Goal: Information Seeking & Learning: Check status

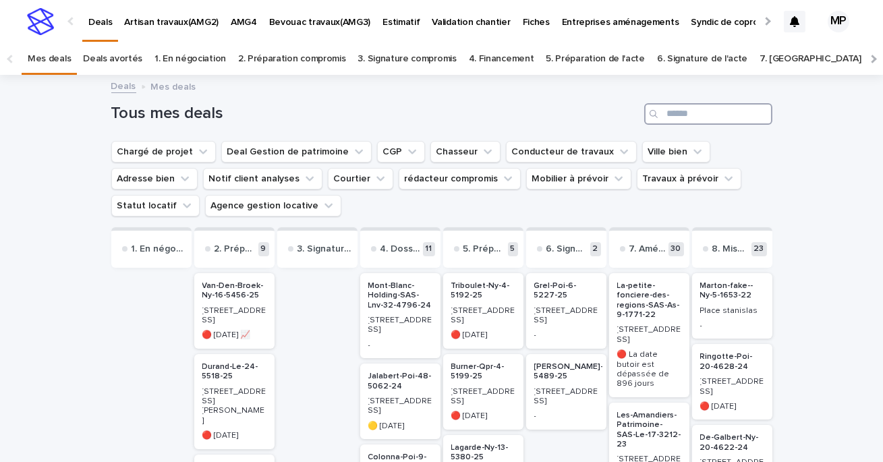
click at [694, 118] on input "Search" at bounding box center [708, 114] width 128 height 22
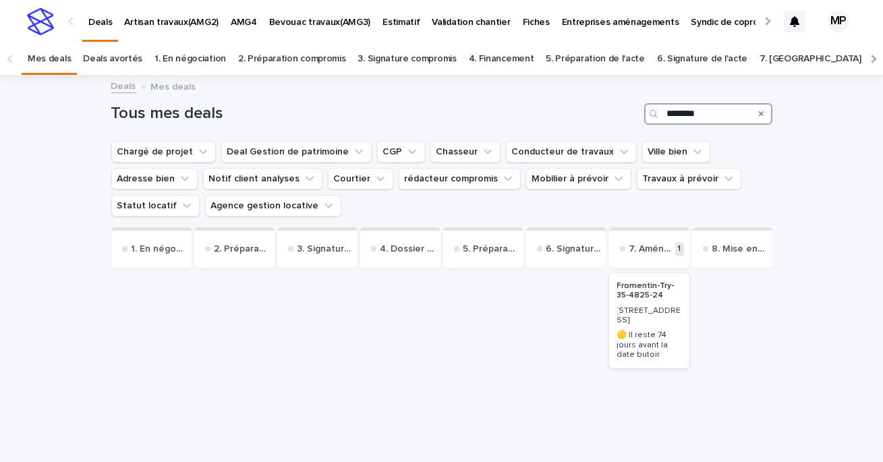
type input "********"
click at [621, 307] on div "[STREET_ADDRESS]" at bounding box center [649, 315] width 64 height 22
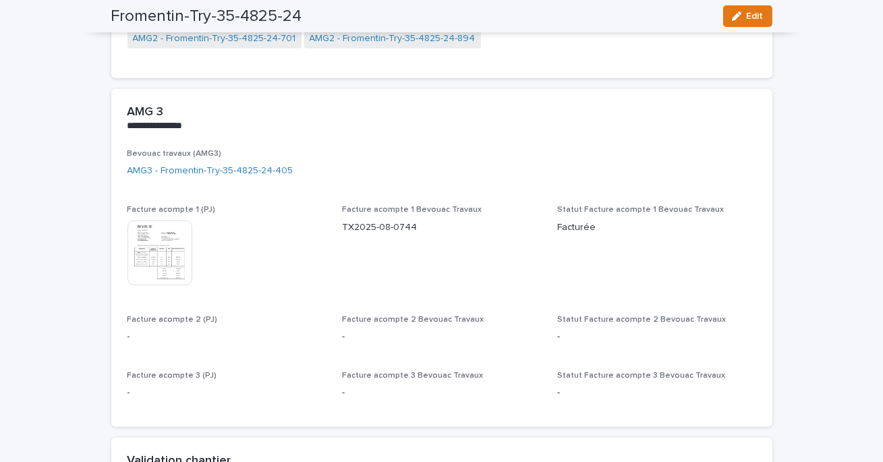
scroll to position [1768, 0]
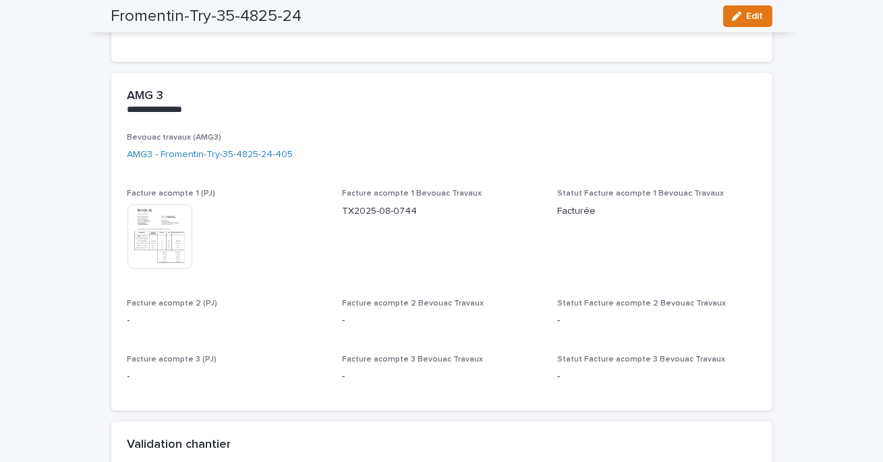
click at [182, 219] on img at bounding box center [160, 236] width 65 height 65
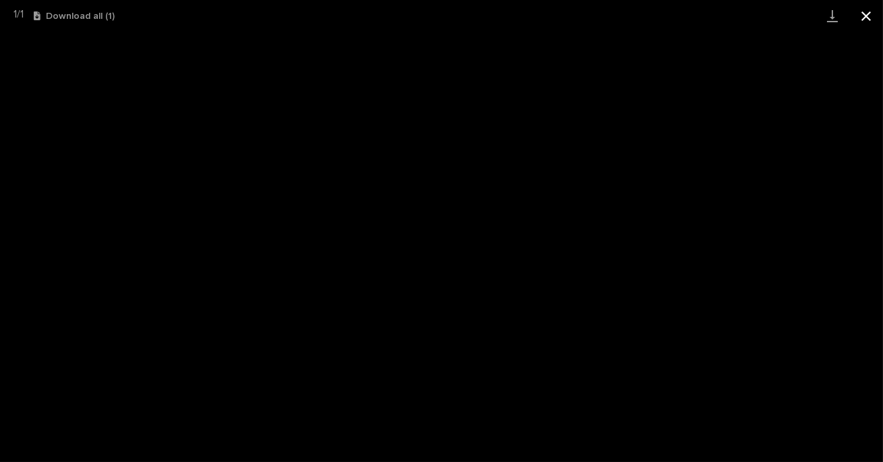
click at [864, 22] on button "Close gallery" at bounding box center [867, 16] width 34 height 32
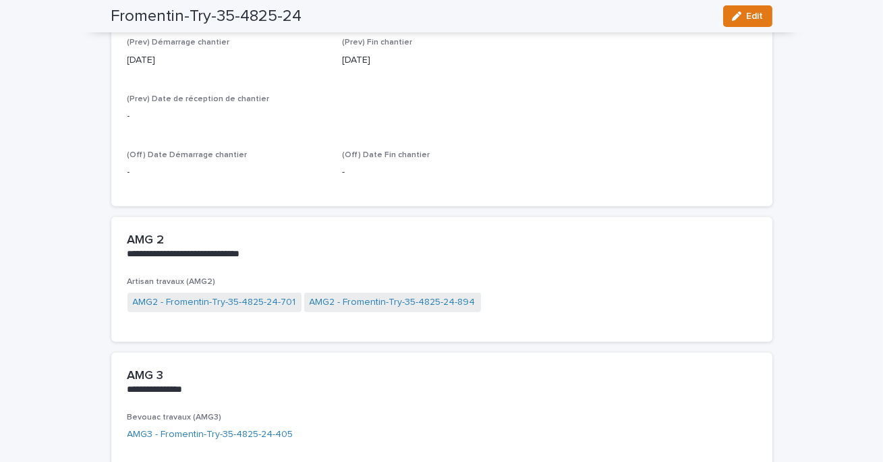
scroll to position [1505, 0]
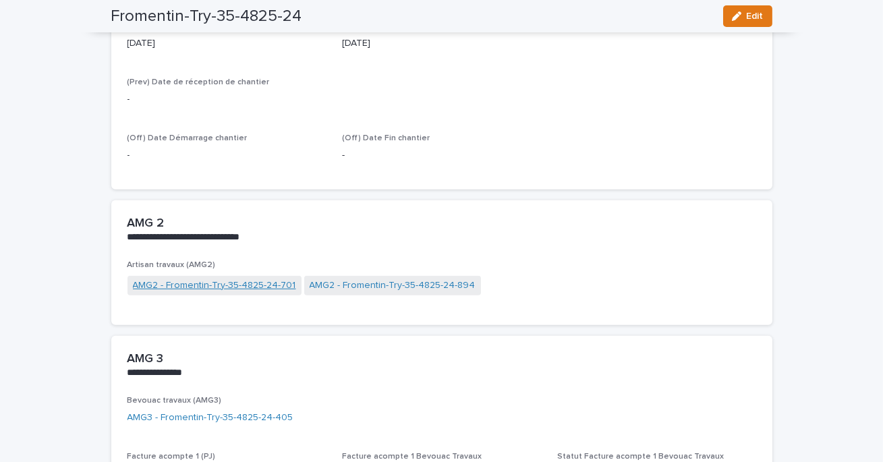
click at [262, 280] on link "AMG2 - Fromentin-Try-35-4825-24-701" at bounding box center [214, 286] width 163 height 14
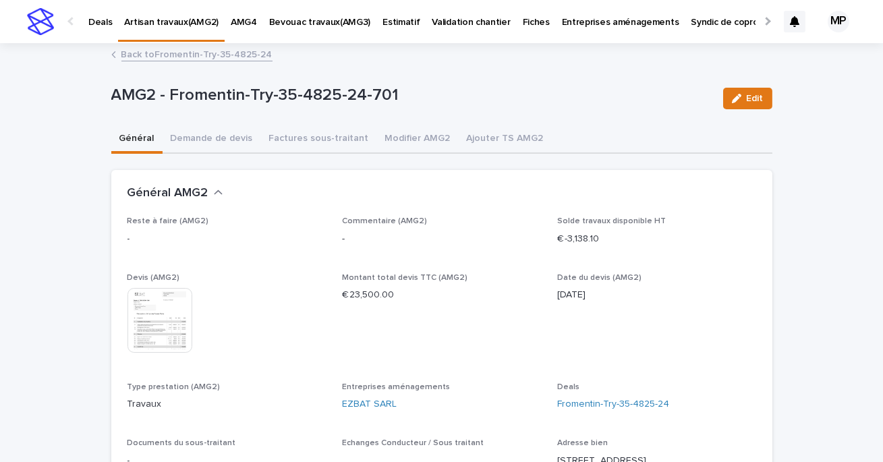
click at [172, 311] on img at bounding box center [160, 320] width 65 height 65
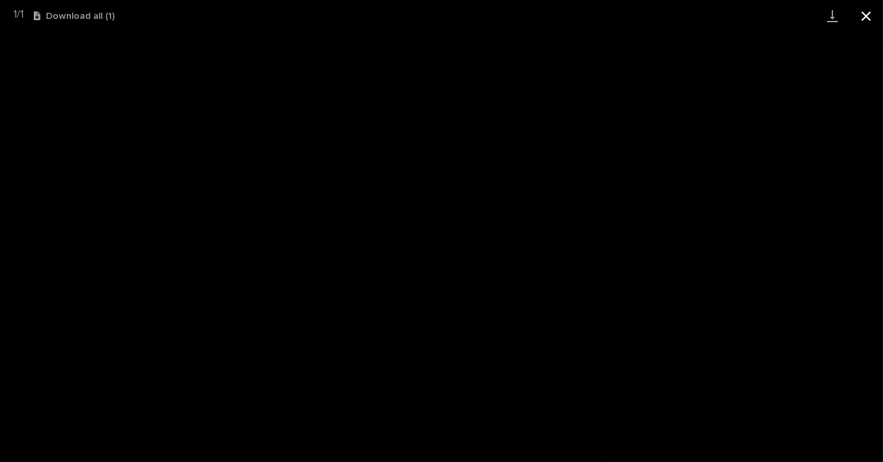
click at [866, 20] on button "Close gallery" at bounding box center [867, 16] width 34 height 32
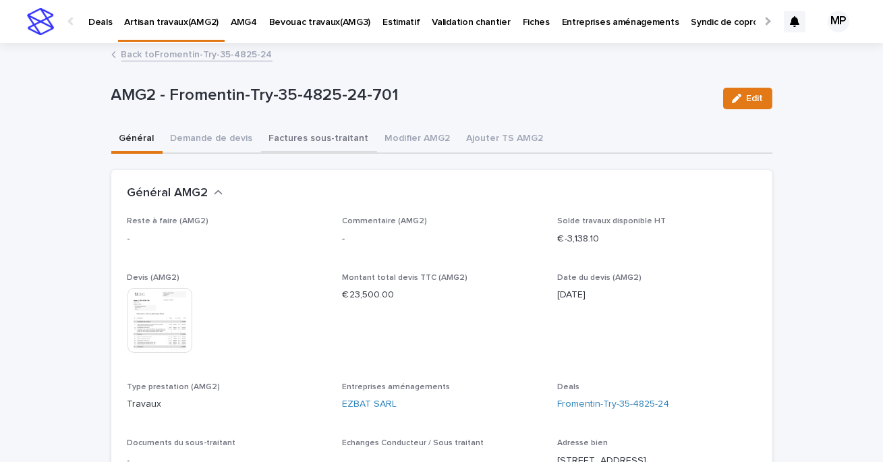
click at [320, 136] on button "Factures sous-traitant" at bounding box center [319, 140] width 116 height 28
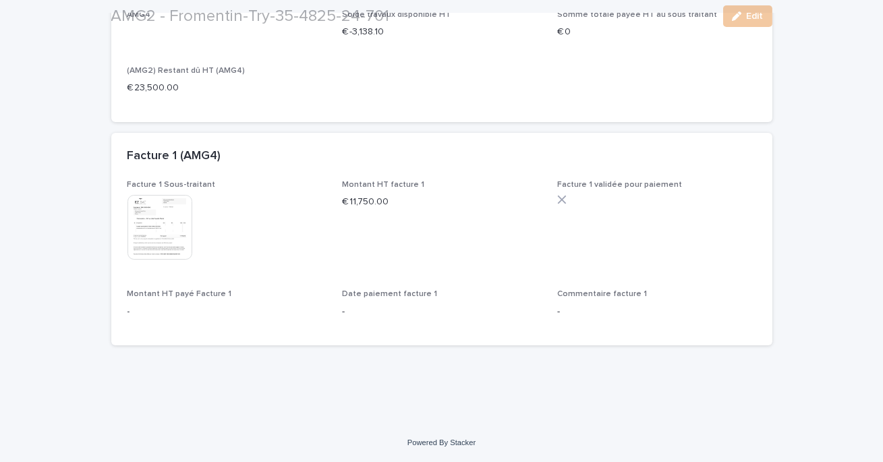
scroll to position [258, 0]
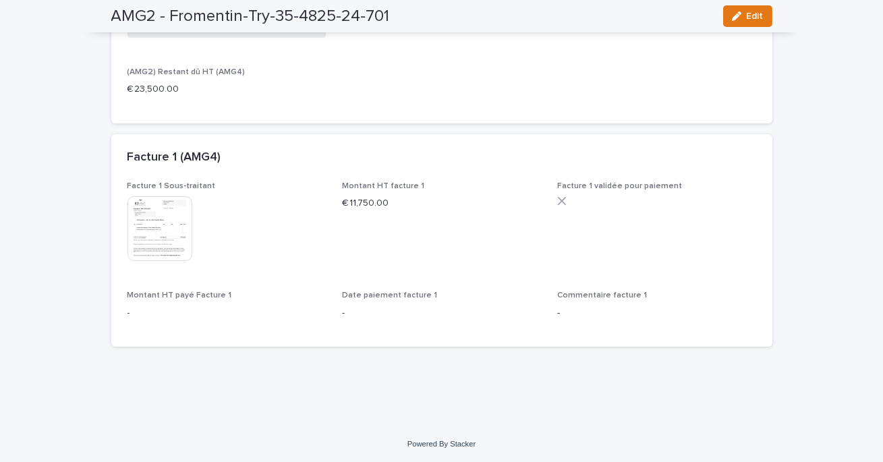
click at [516, 203] on p "€ 11,750.00" at bounding box center [441, 203] width 199 height 14
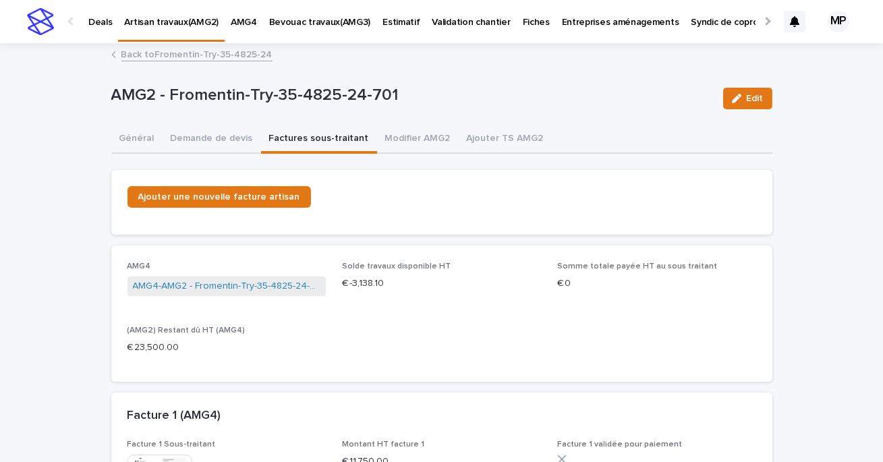
click at [171, 56] on link "Back to Fromentin-Try-35-4825-24" at bounding box center [196, 54] width 151 height 16
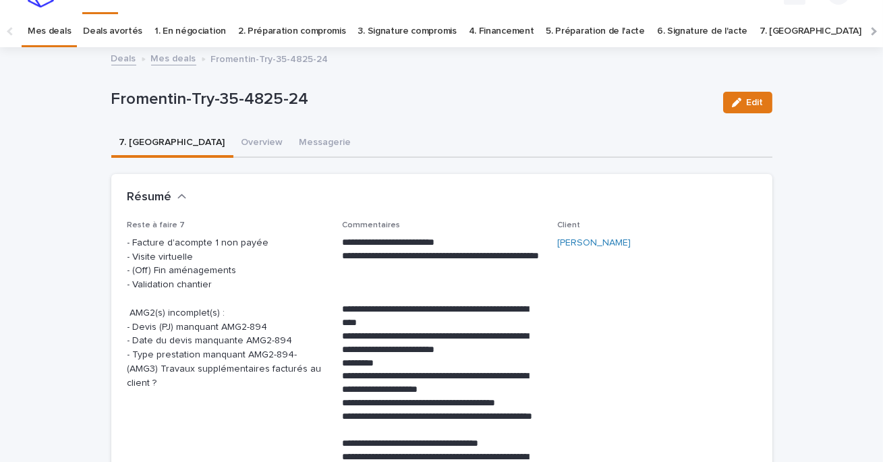
scroll to position [43, 0]
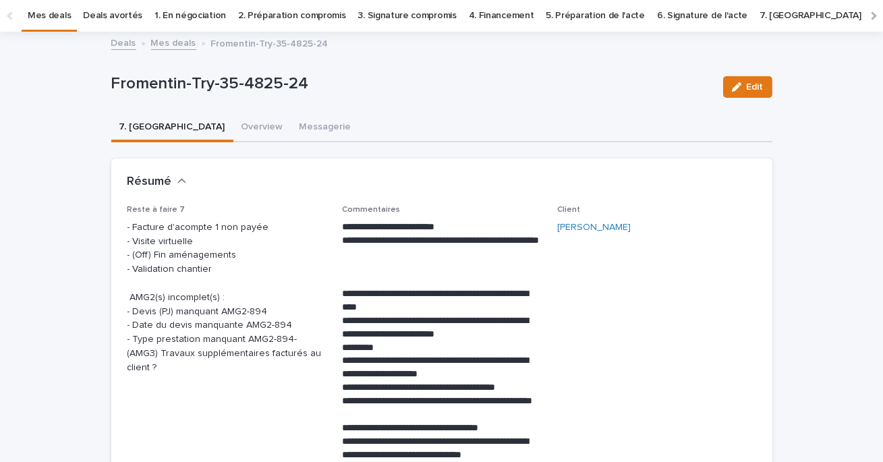
click at [175, 41] on link "Mes deals" at bounding box center [173, 42] width 45 height 16
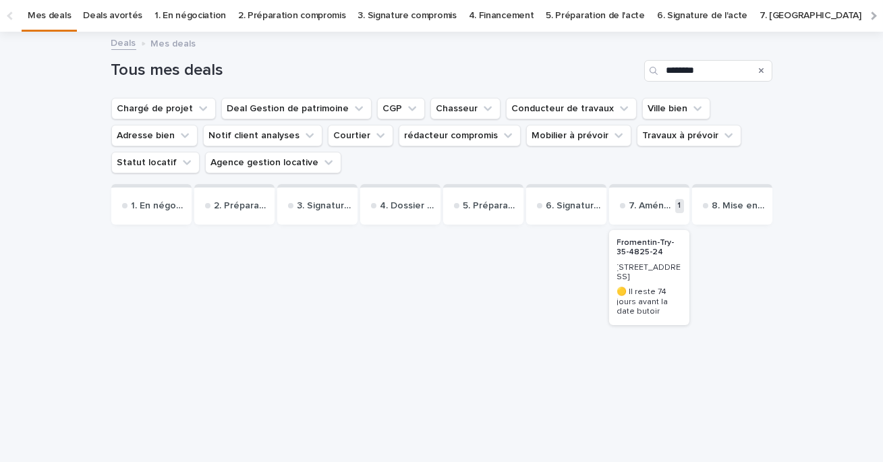
scroll to position [43, 0]
click at [645, 258] on p "Fromentin-Try-35-4825-24" at bounding box center [649, 248] width 64 height 20
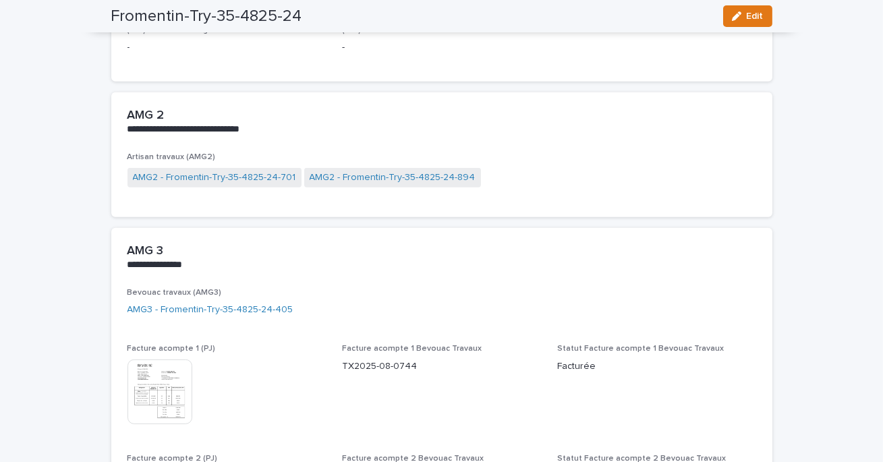
scroll to position [1646, 0]
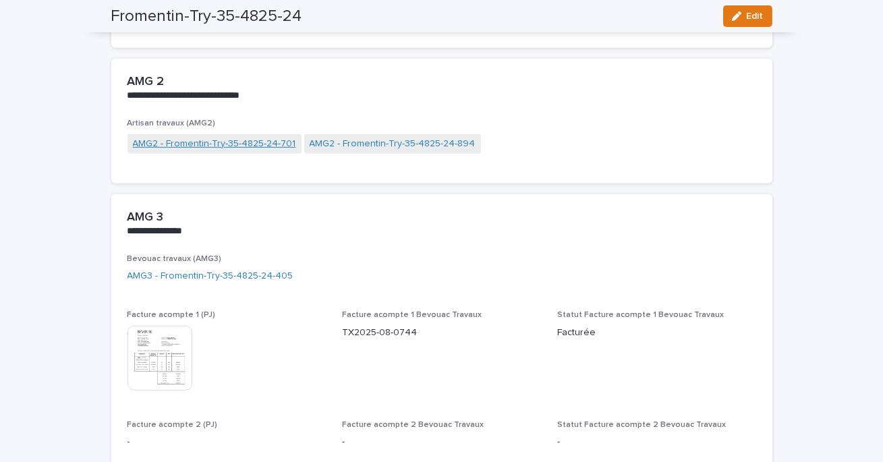
click at [273, 144] on link "AMG2 - Fromentin-Try-35-4825-24-701" at bounding box center [214, 144] width 163 height 14
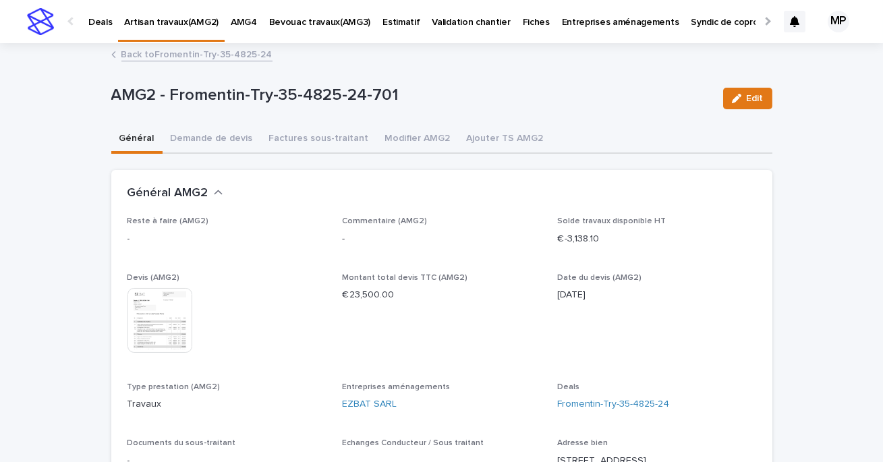
click at [160, 57] on link "Back to Fromentin-Try-35-4825-24" at bounding box center [196, 54] width 151 height 16
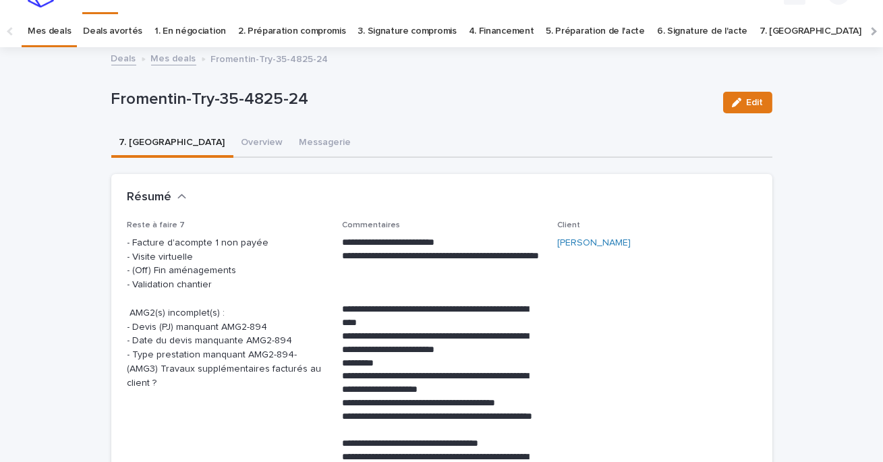
scroll to position [43, 0]
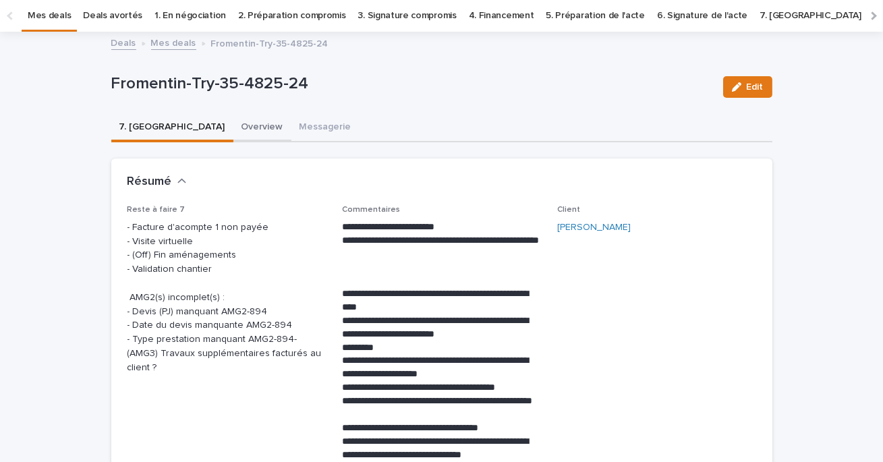
click at [233, 130] on button "Overview" at bounding box center [262, 128] width 58 height 28
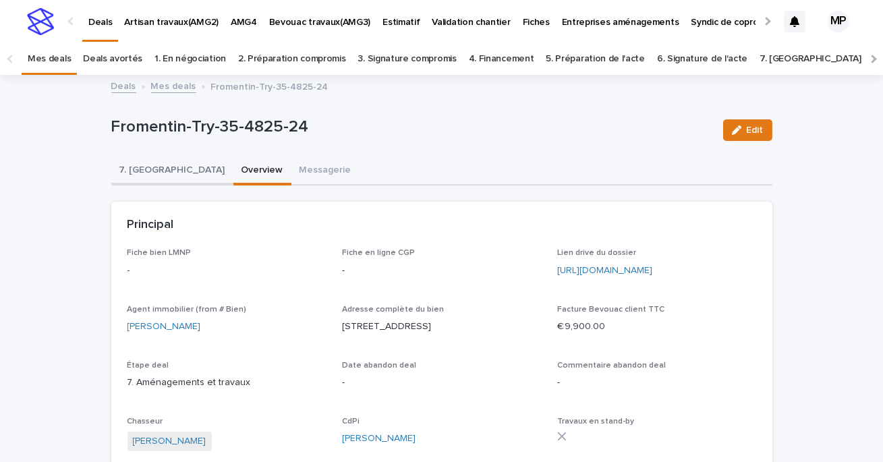
click at [145, 162] on button "7. [GEOGRAPHIC_DATA]" at bounding box center [172, 171] width 122 height 28
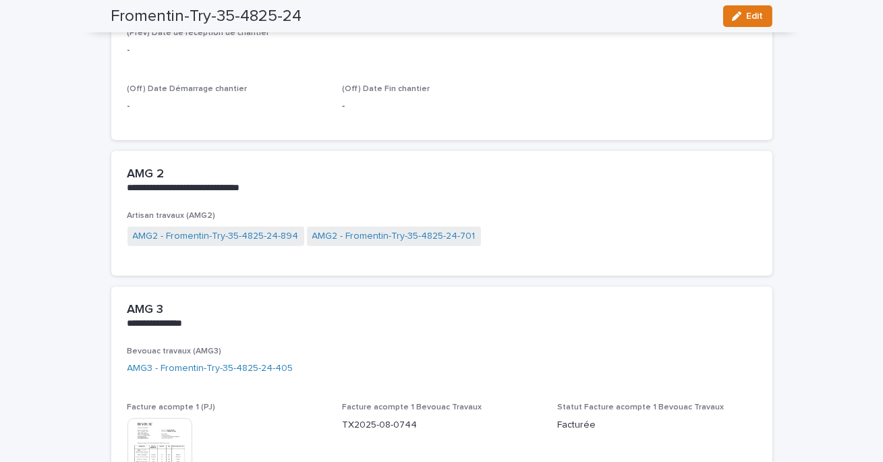
scroll to position [1560, 0]
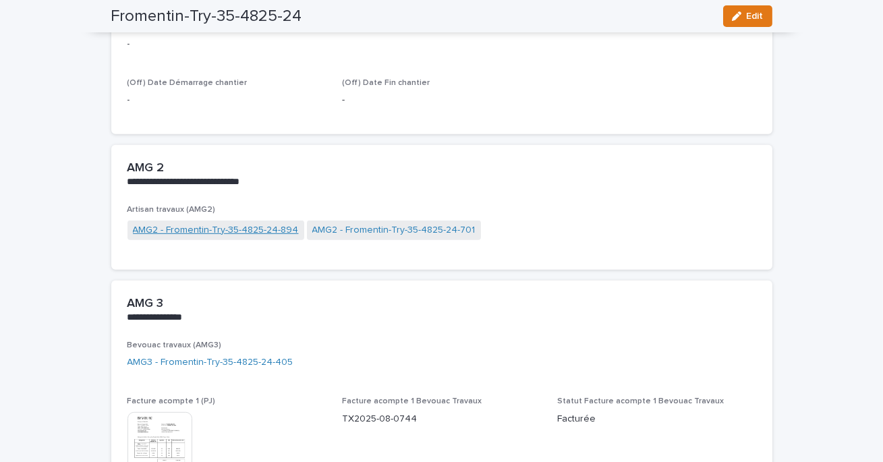
click at [277, 231] on link "AMG2 - Fromentin-Try-35-4825-24-894" at bounding box center [216, 230] width 166 height 14
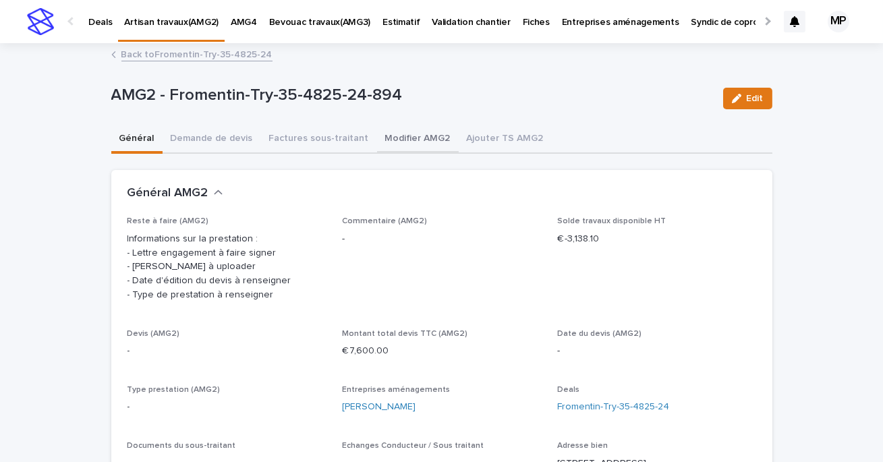
click at [412, 141] on button "Modifier AMG2" at bounding box center [418, 140] width 82 height 28
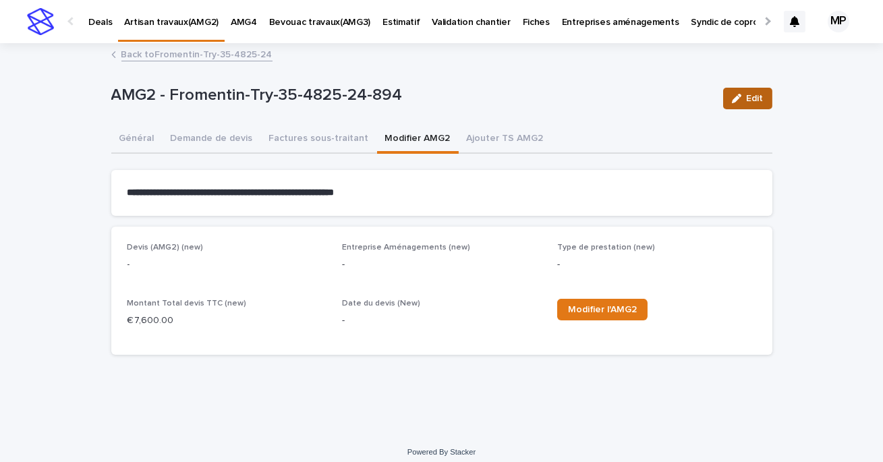
click at [736, 107] on button "Edit" at bounding box center [747, 99] width 49 height 22
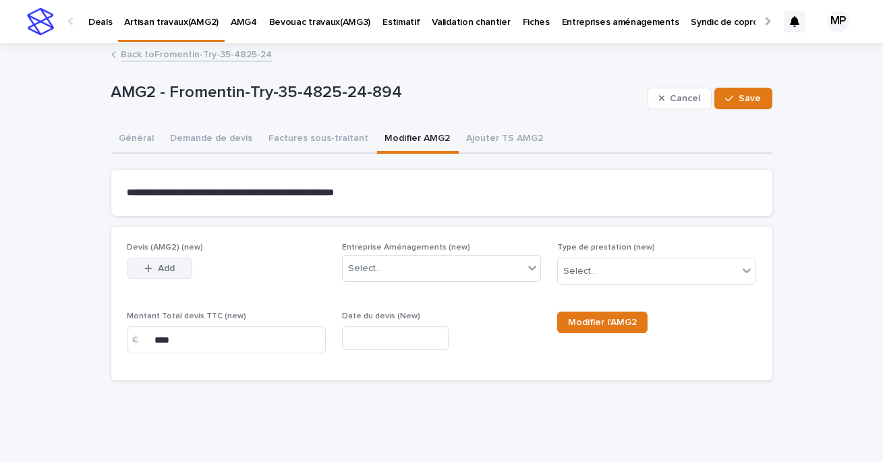
click at [180, 272] on button "Add" at bounding box center [160, 269] width 65 height 22
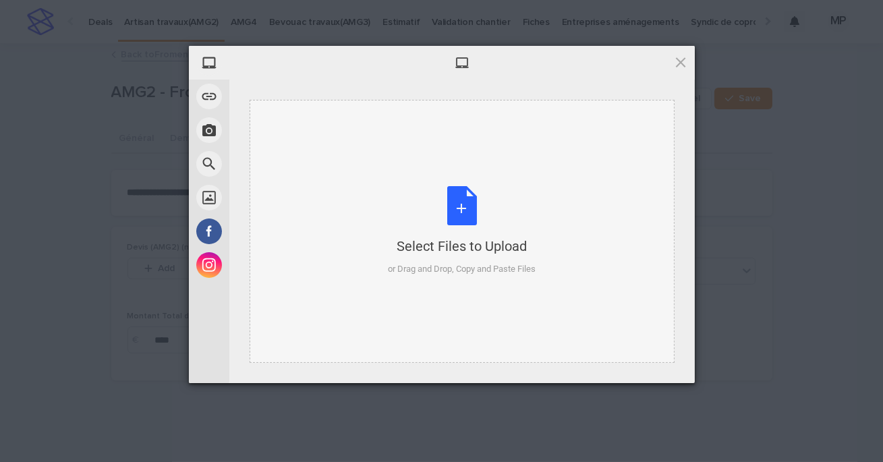
click at [449, 220] on div "Select Files to Upload or Drag and Drop, Copy and Paste Files" at bounding box center [462, 231] width 148 height 90
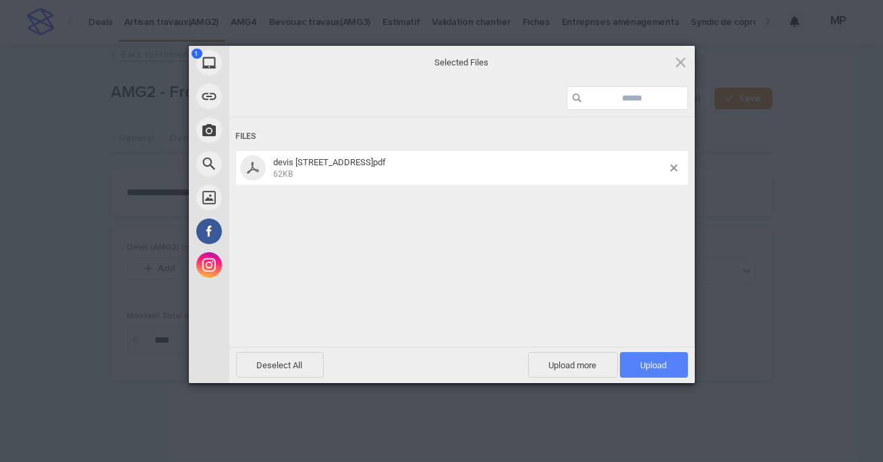
click at [648, 362] on span "Upload 1" at bounding box center [654, 365] width 26 height 10
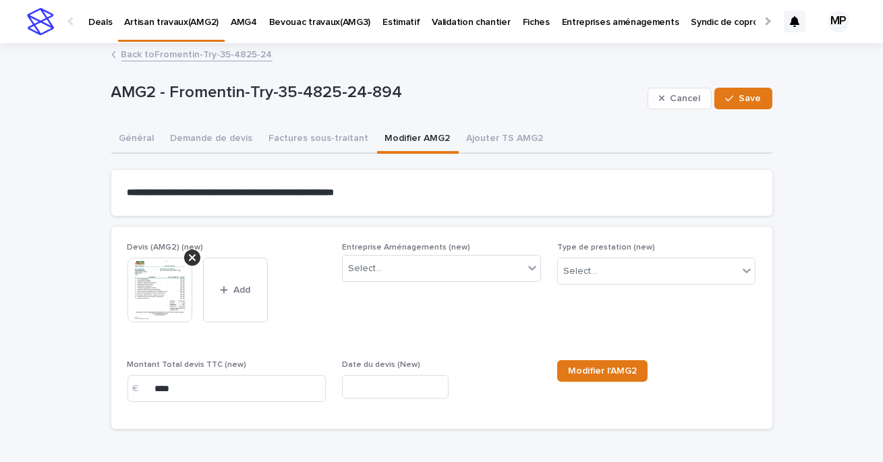
click at [163, 285] on img at bounding box center [160, 290] width 65 height 65
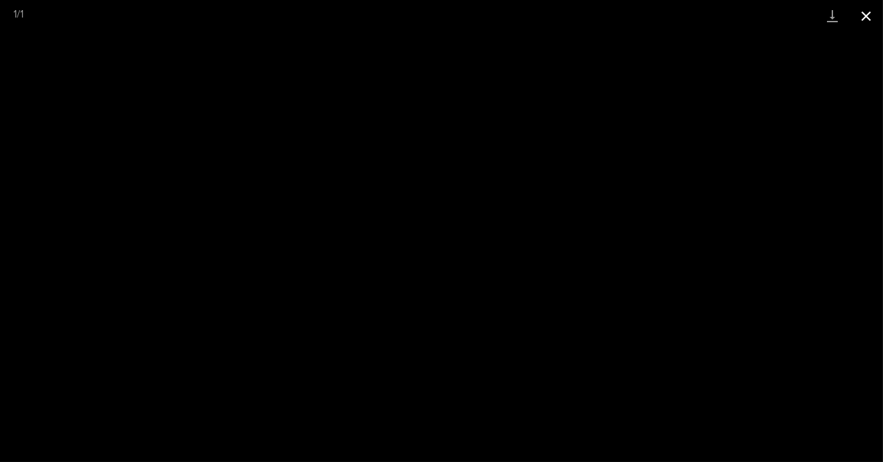
click at [869, 13] on button "Close gallery" at bounding box center [867, 16] width 34 height 32
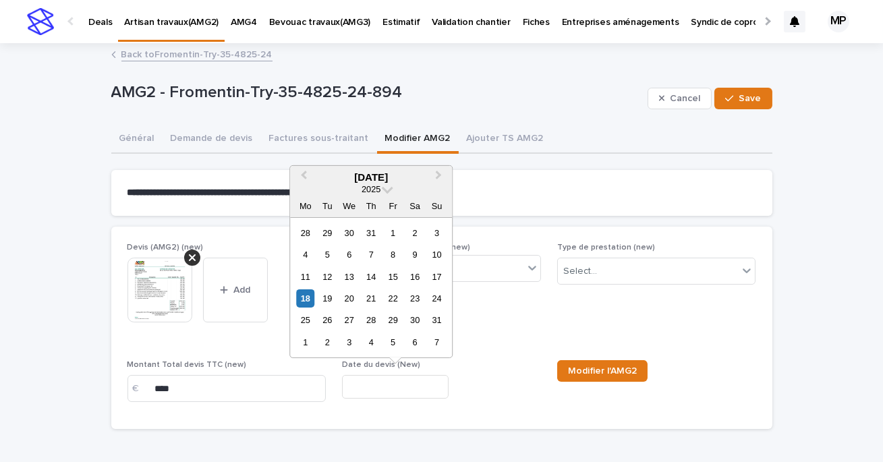
click at [397, 396] on input "text" at bounding box center [395, 387] width 107 height 24
click at [308, 300] on div "18" at bounding box center [305, 298] width 18 height 18
type input "**********"
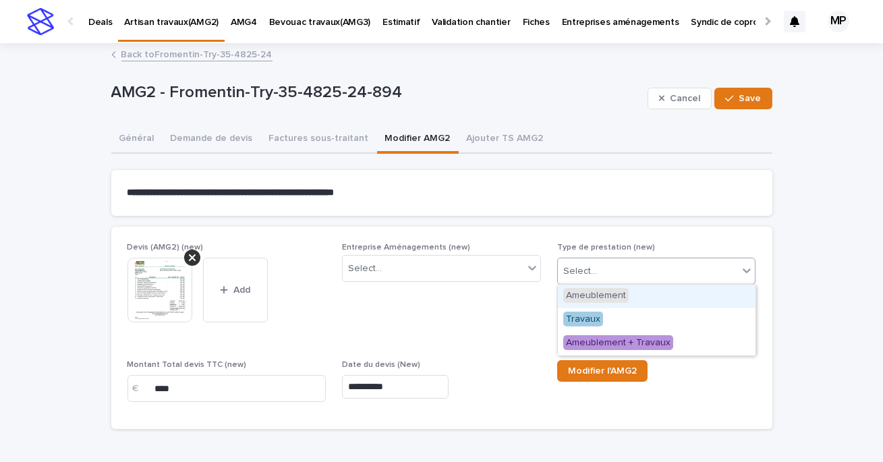
click at [603, 269] on div "Select..." at bounding box center [648, 271] width 181 height 22
click at [607, 313] on div "Travaux" at bounding box center [657, 320] width 198 height 24
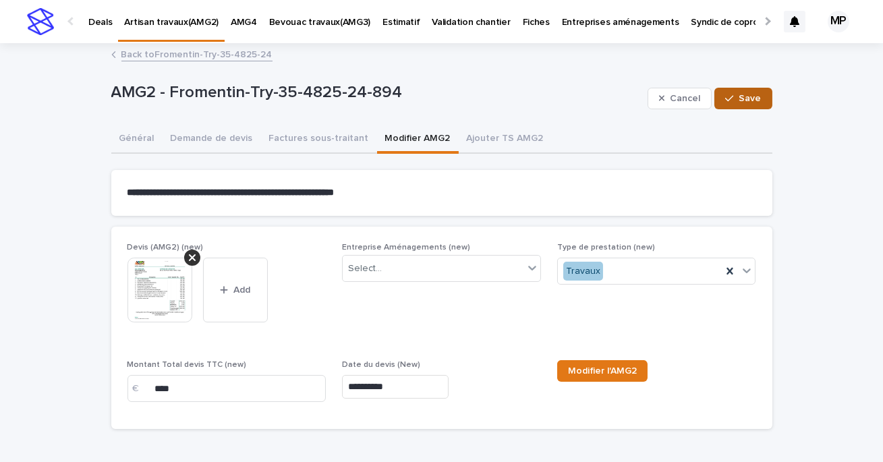
click at [742, 102] on span "Save" at bounding box center [751, 98] width 22 height 9
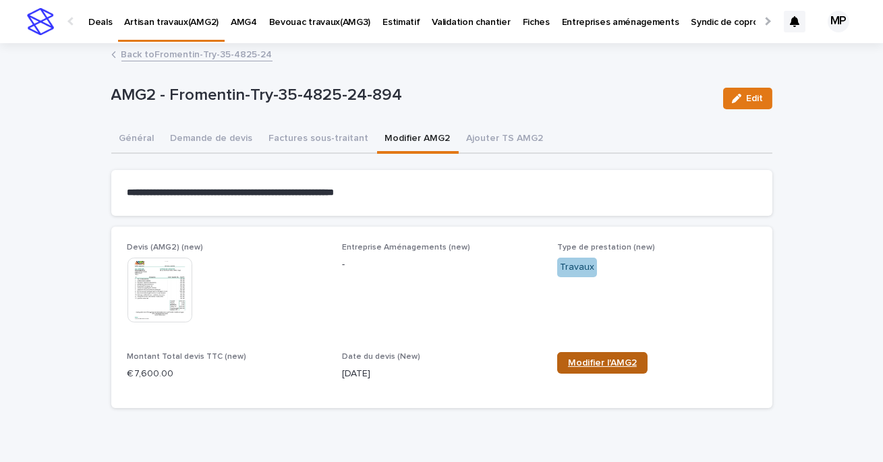
click at [582, 358] on span "Modifier l'AMG2" at bounding box center [602, 362] width 69 height 9
click at [137, 142] on button "Général" at bounding box center [136, 140] width 51 height 28
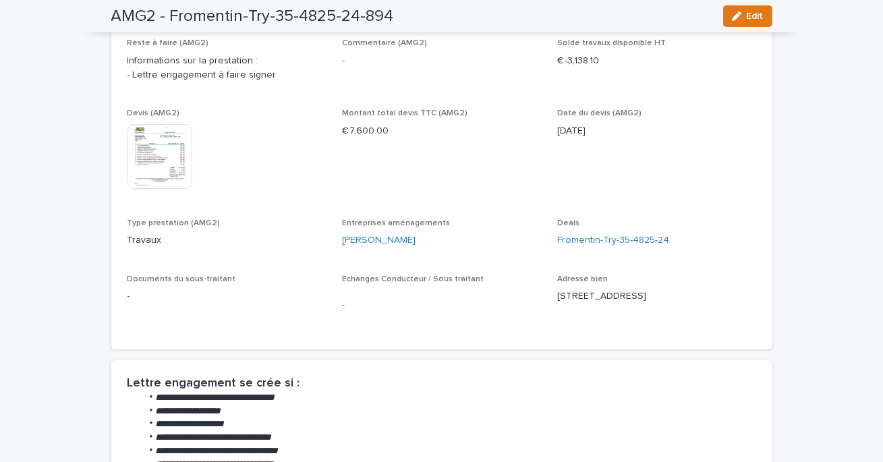
scroll to position [179, 0]
click at [157, 170] on img at bounding box center [160, 155] width 65 height 65
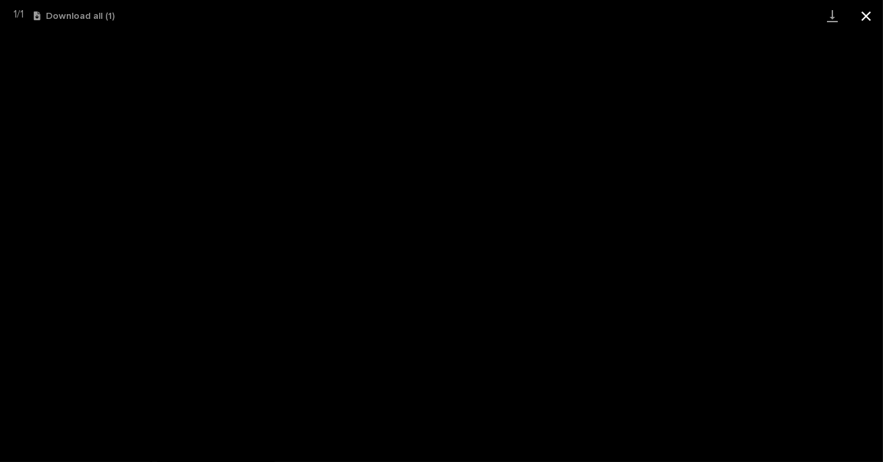
click at [872, 16] on button "Close gallery" at bounding box center [867, 16] width 34 height 32
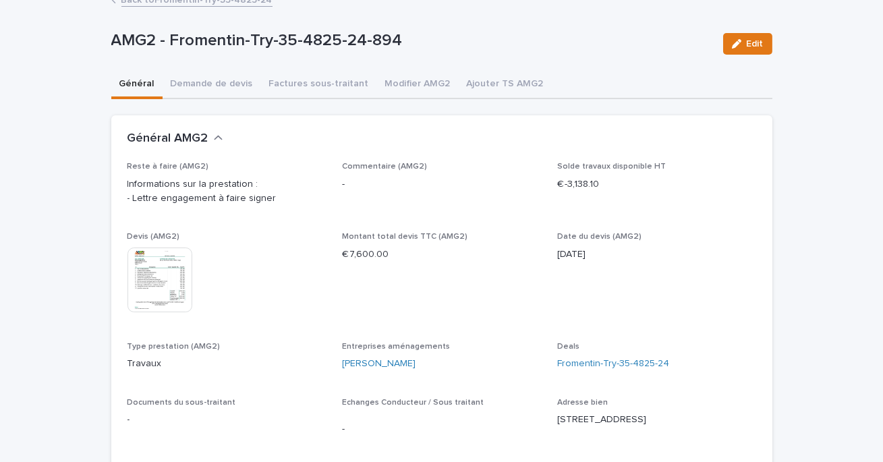
scroll to position [51, 0]
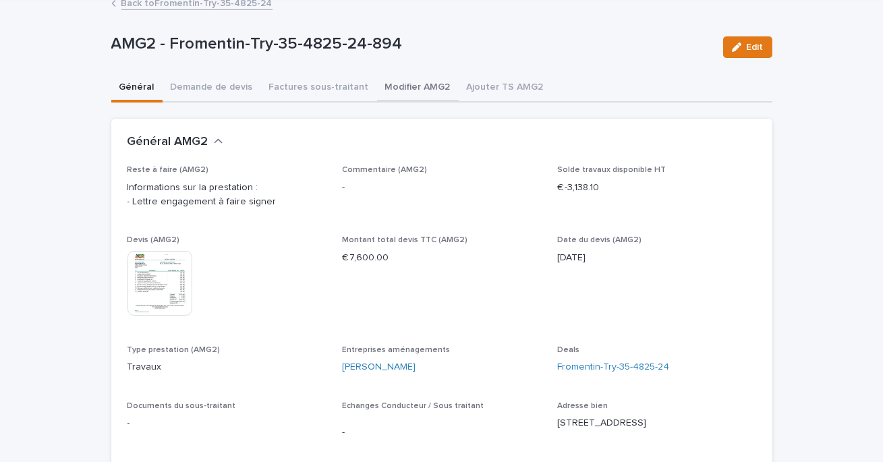
click at [408, 92] on button "Modifier AMG2" at bounding box center [418, 88] width 82 height 28
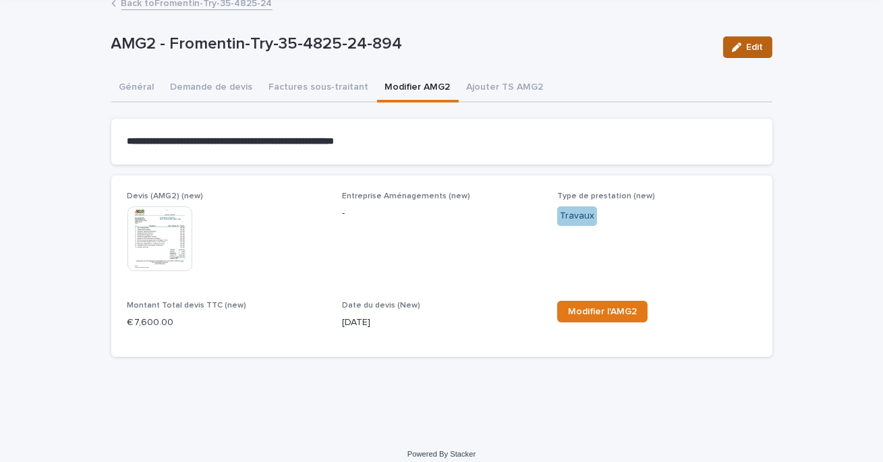
click at [751, 49] on span "Edit" at bounding box center [755, 47] width 17 height 9
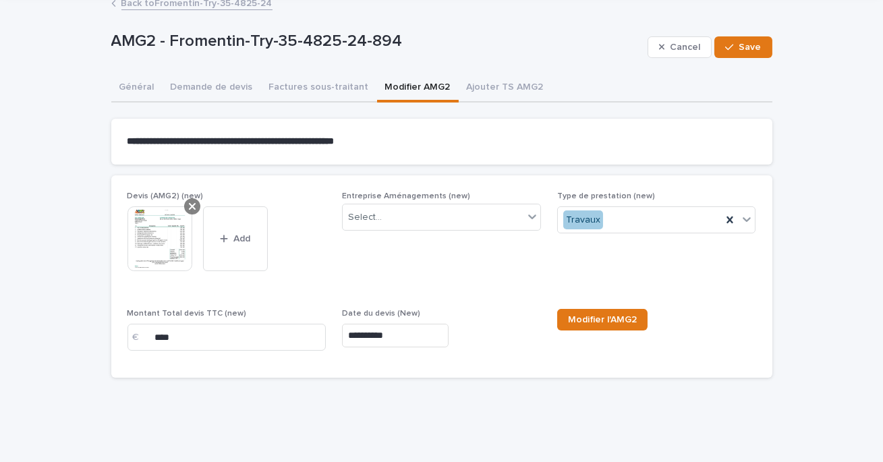
click at [194, 209] on icon at bounding box center [192, 206] width 7 height 11
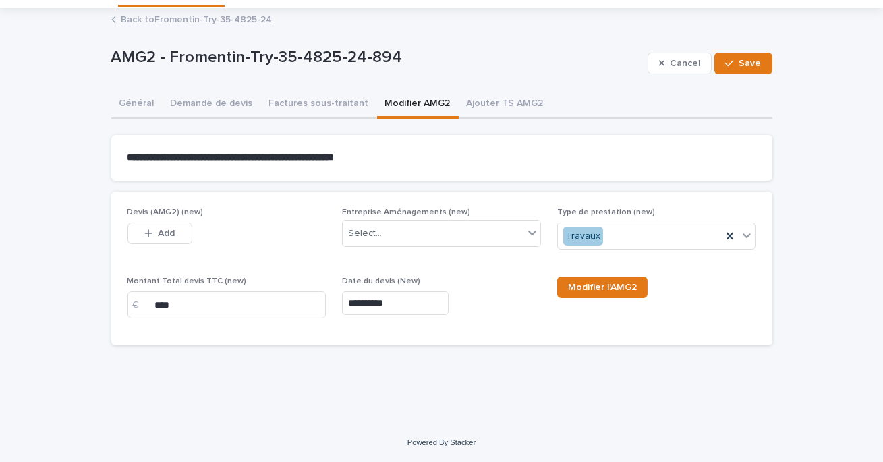
scroll to position [34, 0]
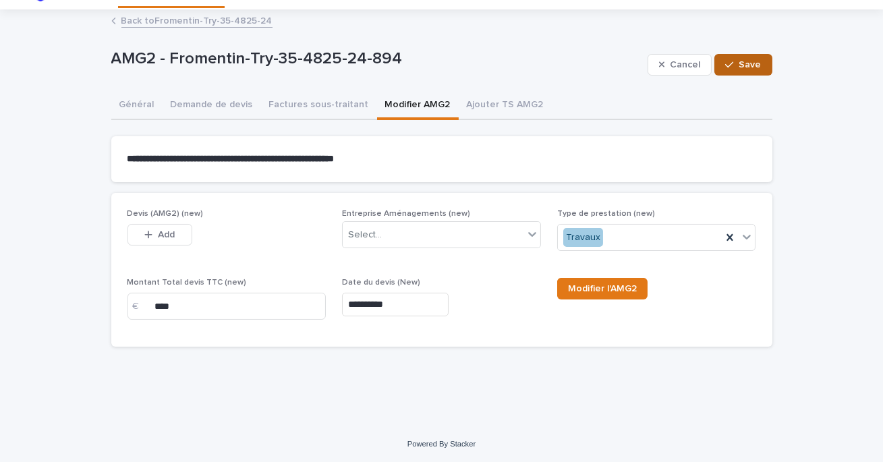
click at [756, 55] on button "Save" at bounding box center [743, 65] width 57 height 22
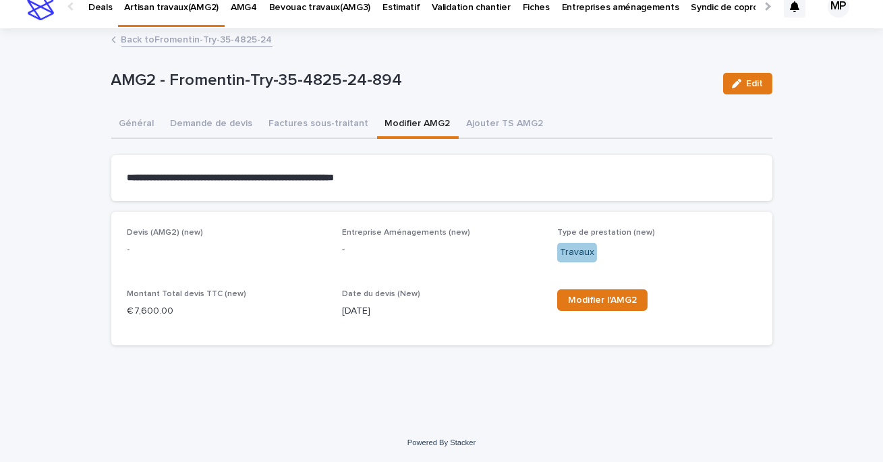
scroll to position [13, 0]
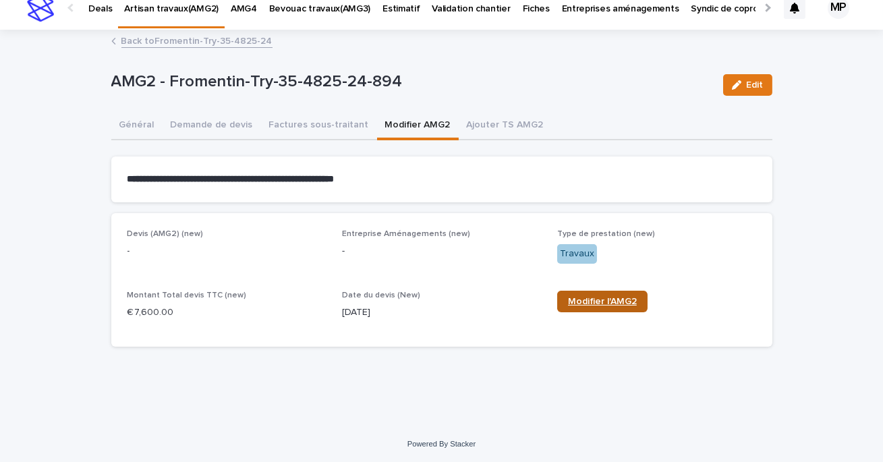
click at [618, 304] on span "Modifier l'AMG2" at bounding box center [602, 301] width 69 height 9
click at [135, 129] on button "Général" at bounding box center [136, 126] width 51 height 28
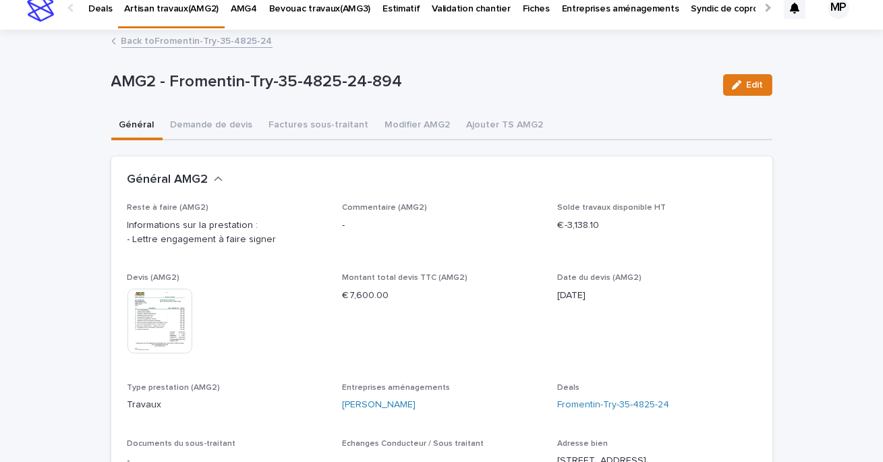
click at [157, 341] on img at bounding box center [160, 321] width 65 height 65
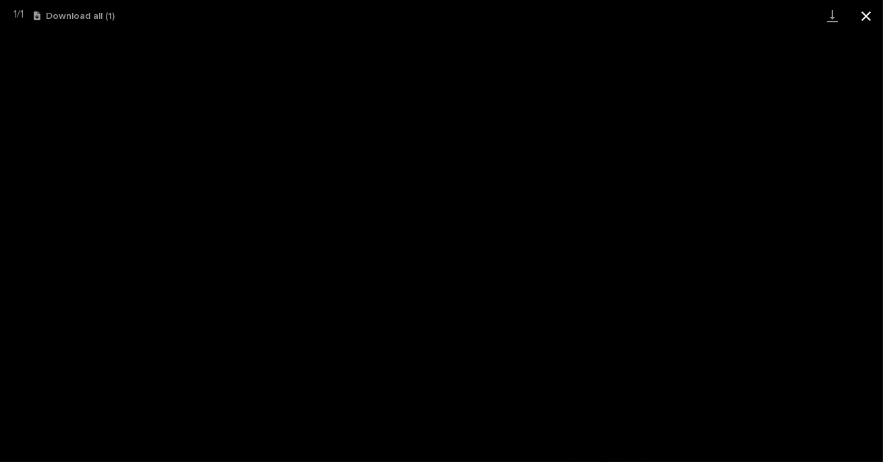
click at [869, 13] on button "Close gallery" at bounding box center [867, 16] width 34 height 32
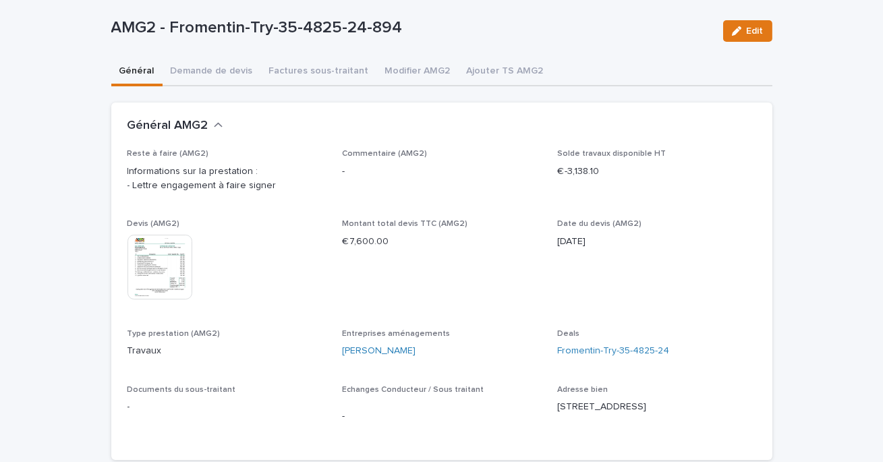
scroll to position [67, 0]
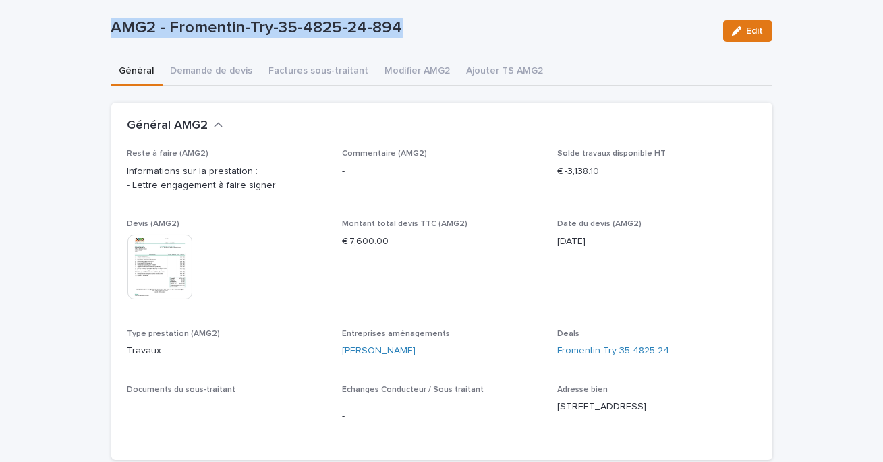
drag, startPoint x: 411, startPoint y: 26, endPoint x: 90, endPoint y: 31, distance: 321.2
click at [90, 31] on div "**********" at bounding box center [441, 450] width 883 height 947
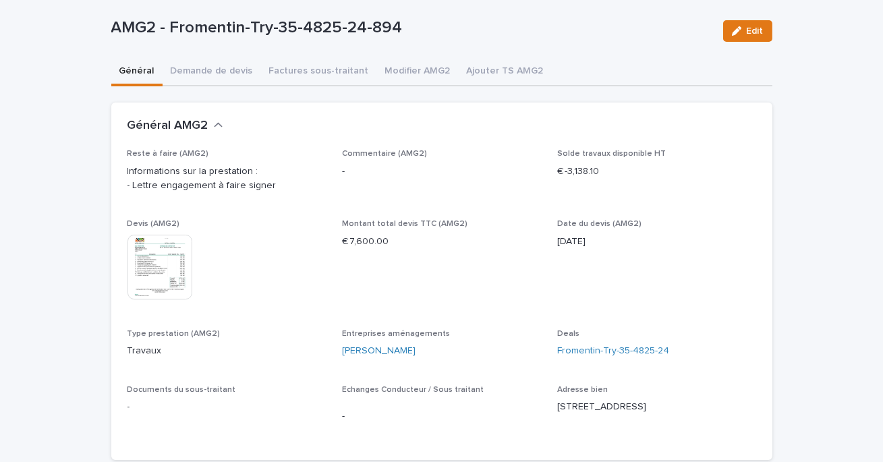
click at [61, 91] on div "**********" at bounding box center [441, 450] width 883 height 947
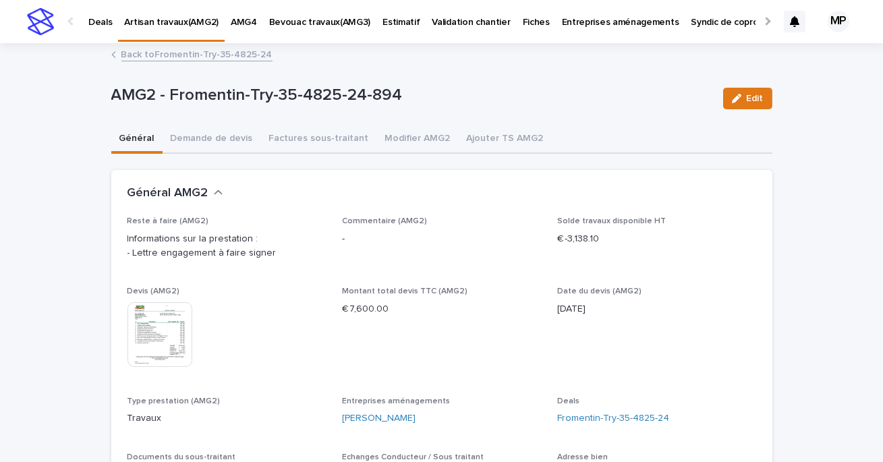
click at [157, 46] on link "Back to Fromentin-Try-35-4825-24" at bounding box center [196, 54] width 151 height 16
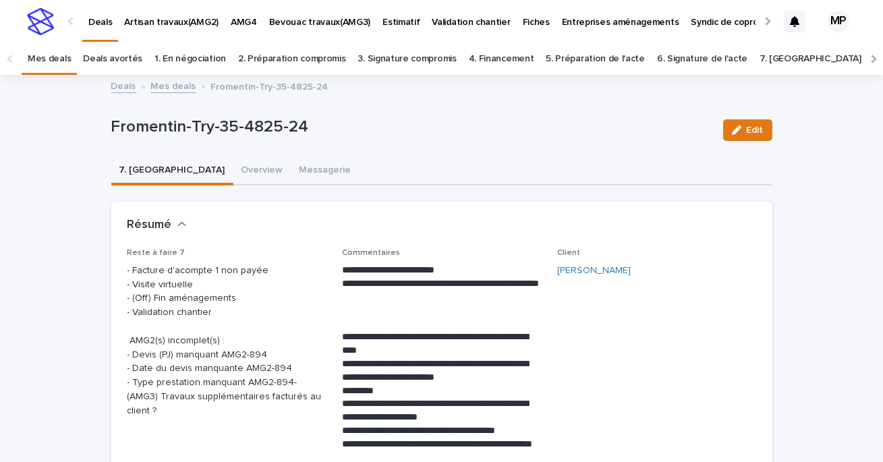
scroll to position [43, 0]
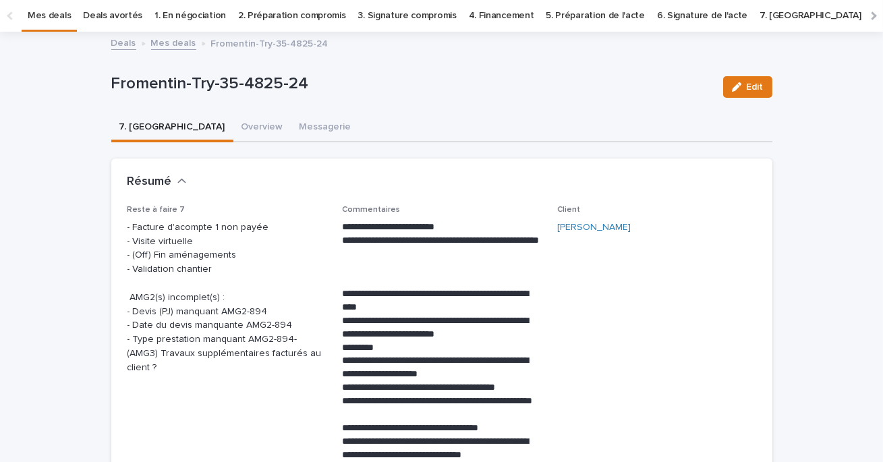
click at [122, 40] on link "Deals" at bounding box center [123, 42] width 25 height 16
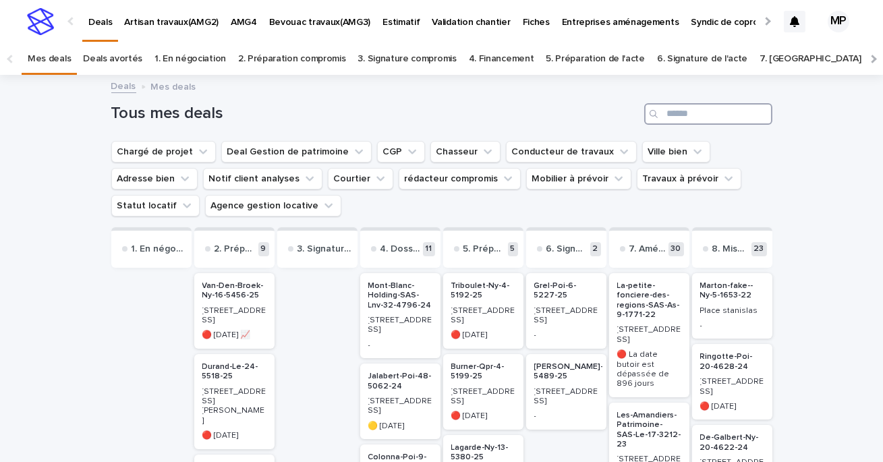
click at [688, 116] on input "Search" at bounding box center [708, 114] width 128 height 22
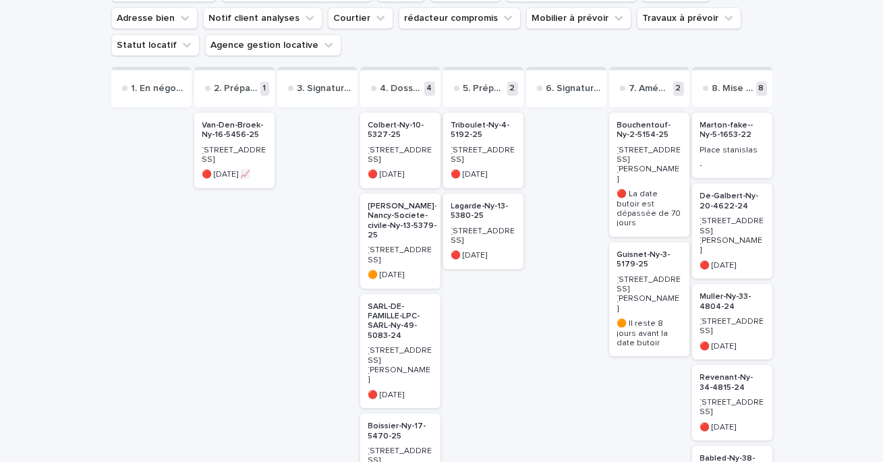
scroll to position [198, 0]
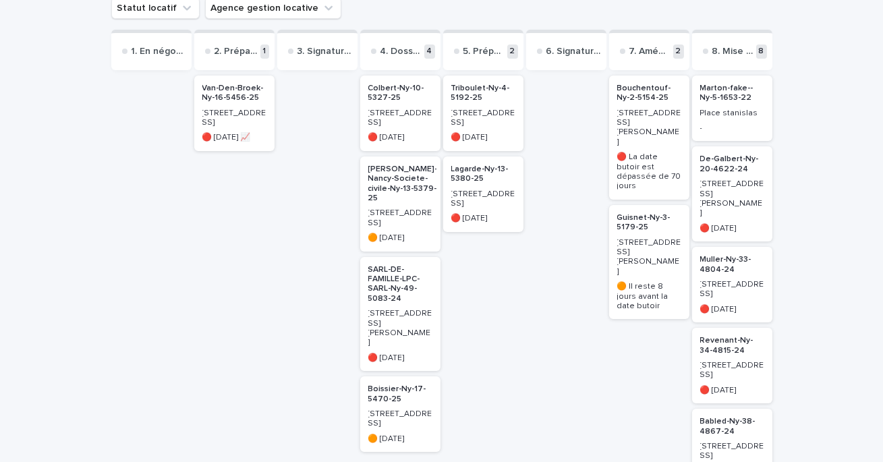
type input "****"
click at [641, 101] on p "Bouchentouf-Ny-2-5154-25" at bounding box center [649, 94] width 64 height 20
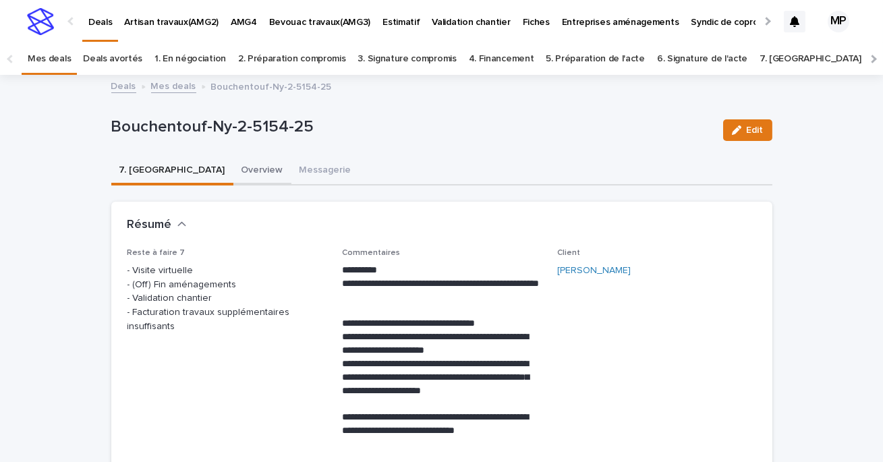
click at [233, 161] on button "Overview" at bounding box center [262, 171] width 58 height 28
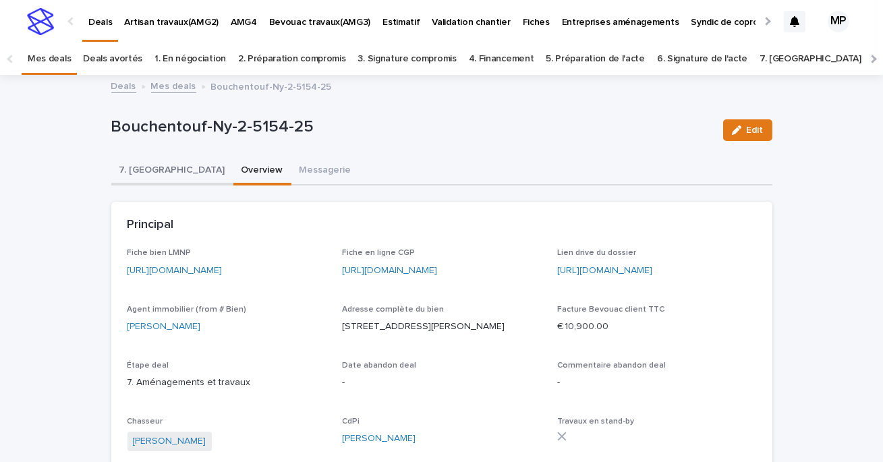
click at [152, 169] on button "7. [GEOGRAPHIC_DATA]" at bounding box center [172, 171] width 122 height 28
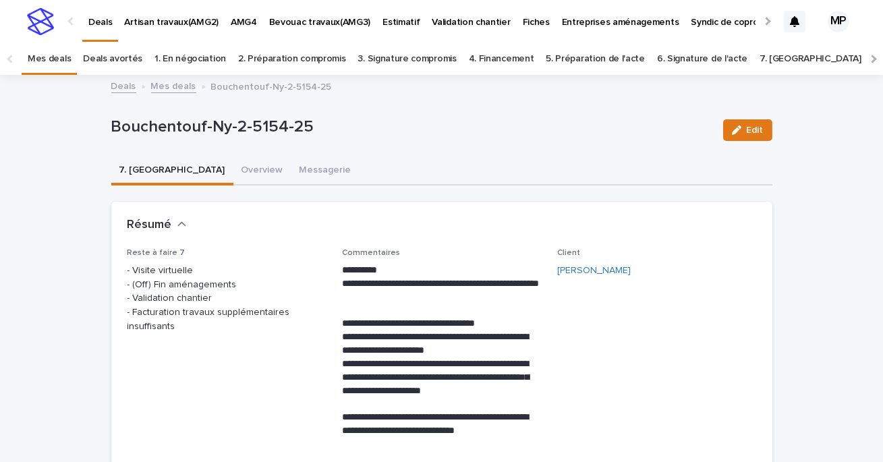
click at [121, 86] on link "Deals" at bounding box center [123, 86] width 25 height 16
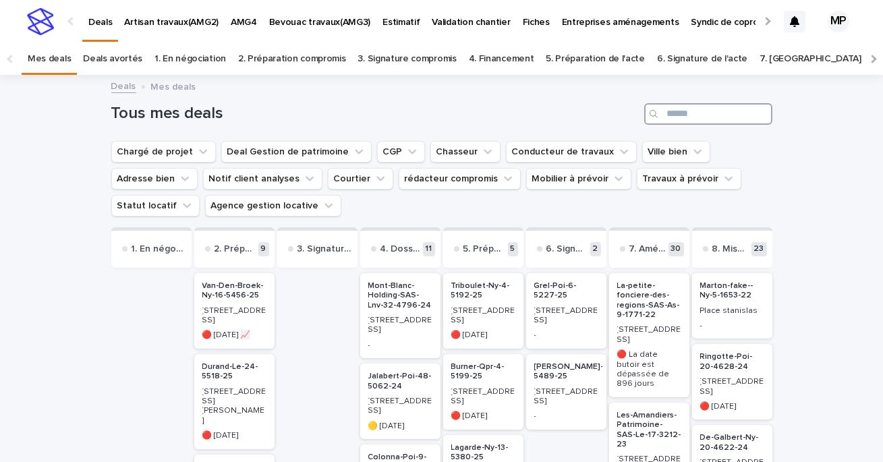
click at [690, 117] on input "Search" at bounding box center [708, 114] width 128 height 22
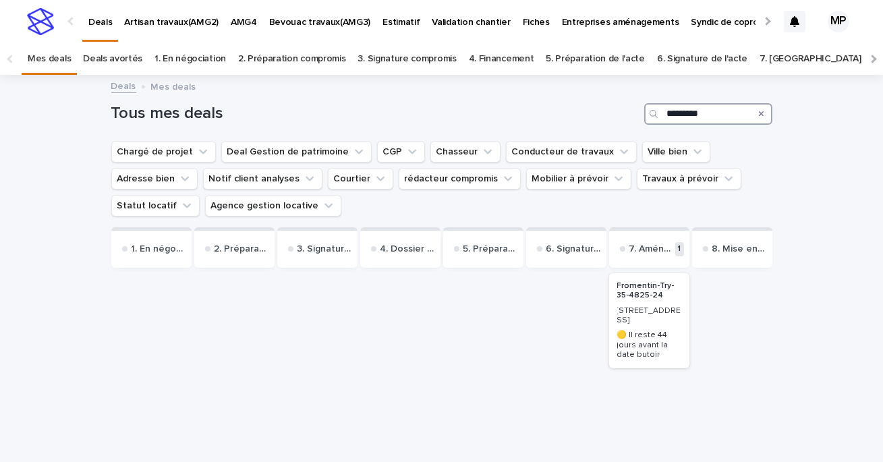
type input "*********"
click at [626, 298] on p "Fromentin-Try-35-4825-24" at bounding box center [649, 291] width 64 height 20
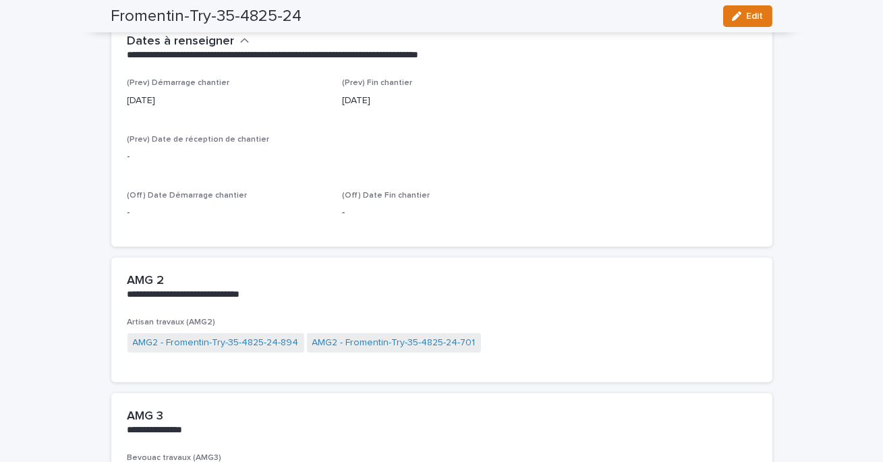
scroll to position [1491, 0]
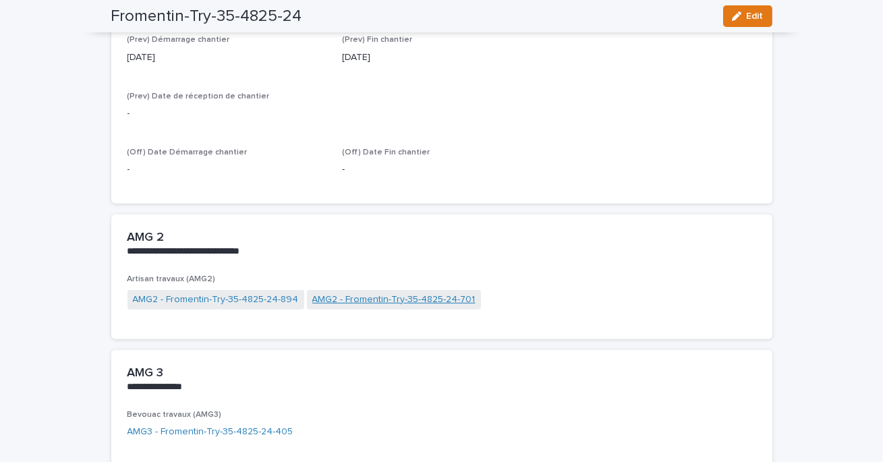
click at [338, 300] on link "AMG2 - Fromentin-Try-35-4825-24-701" at bounding box center [393, 300] width 163 height 14
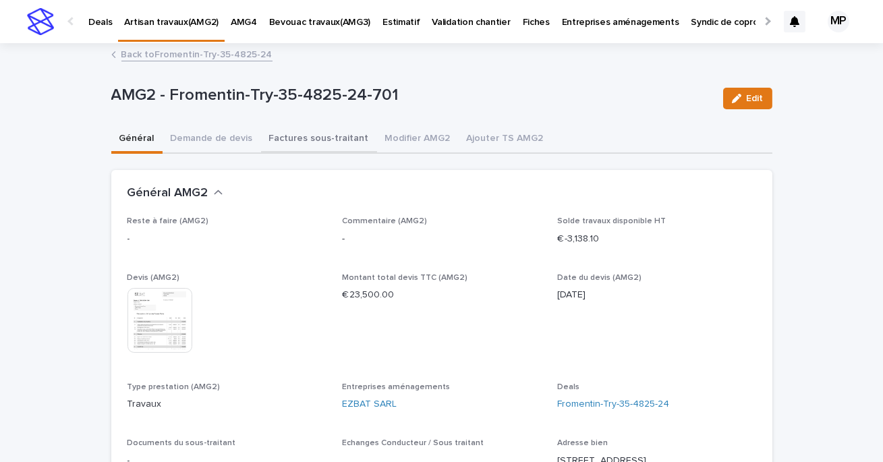
click at [294, 132] on button "Factures sous-traitant" at bounding box center [319, 140] width 116 height 28
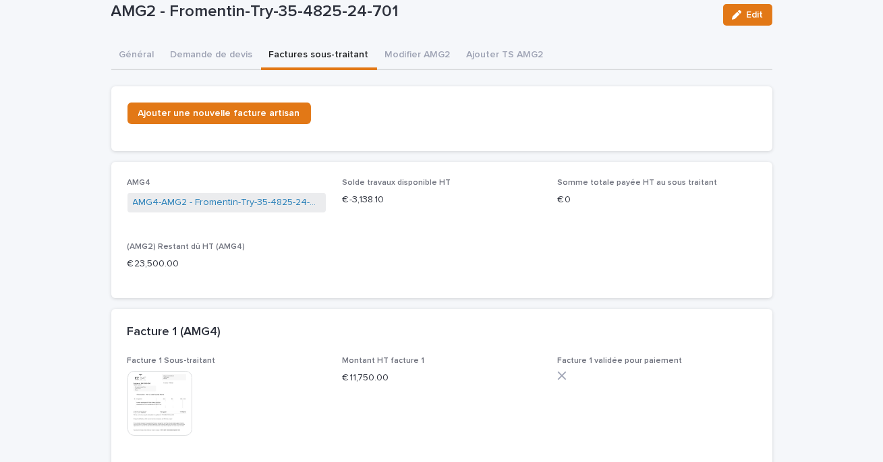
scroll to position [152, 0]
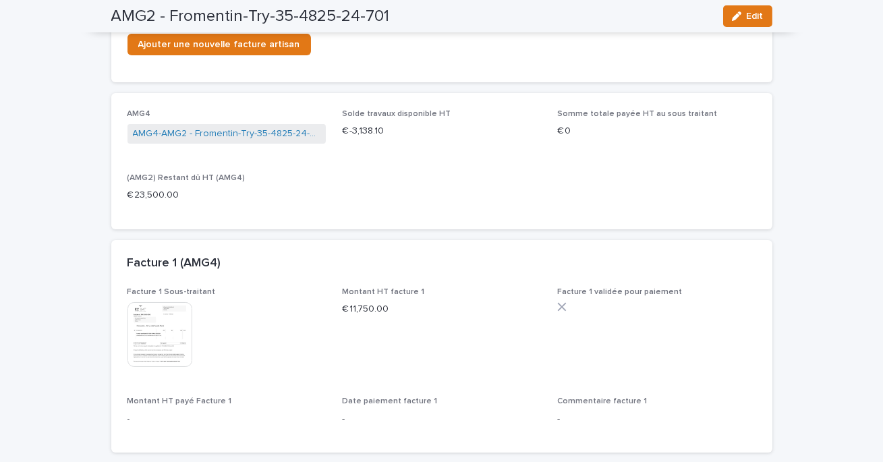
click at [168, 336] on img at bounding box center [160, 334] width 65 height 65
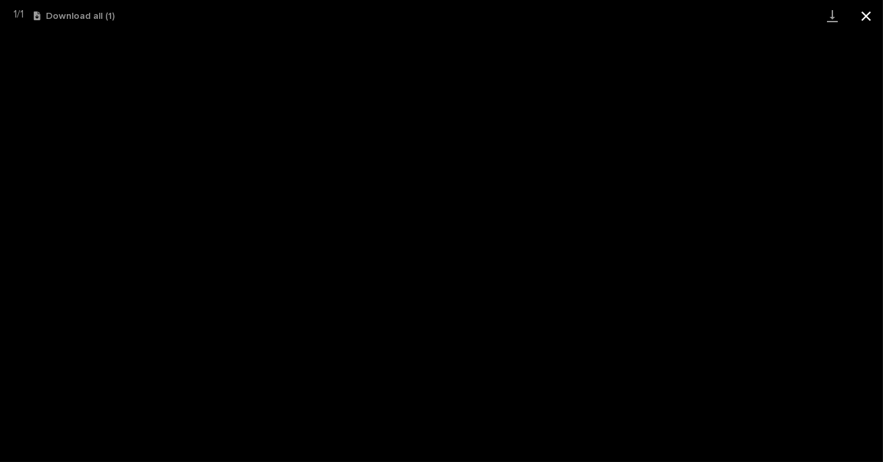
click at [851, 19] on button "Close gallery" at bounding box center [867, 16] width 34 height 32
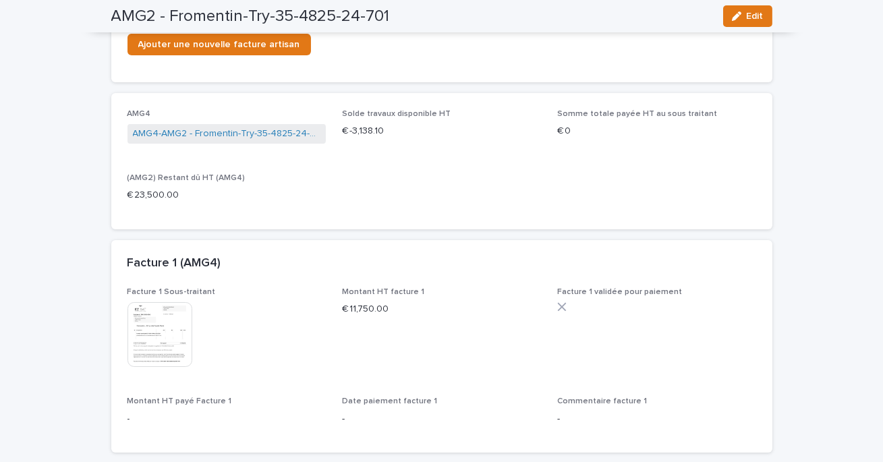
scroll to position [0, 0]
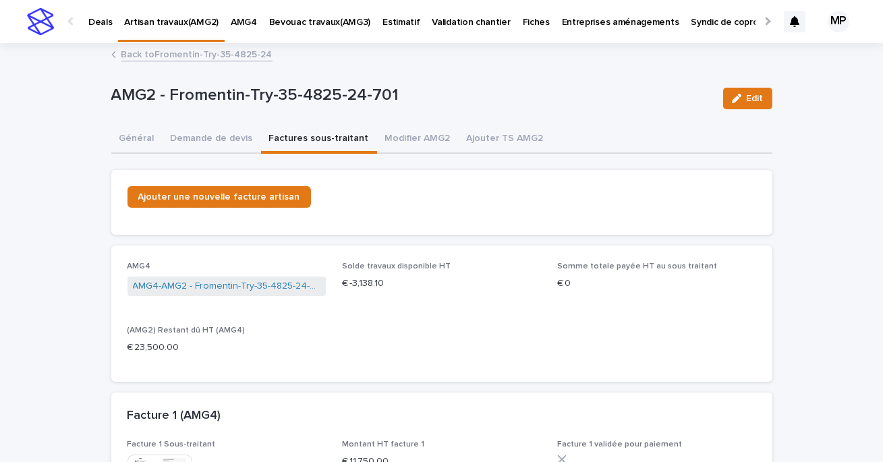
click at [153, 54] on link "Back to Fromentin-Try-35-4825-24" at bounding box center [196, 54] width 151 height 16
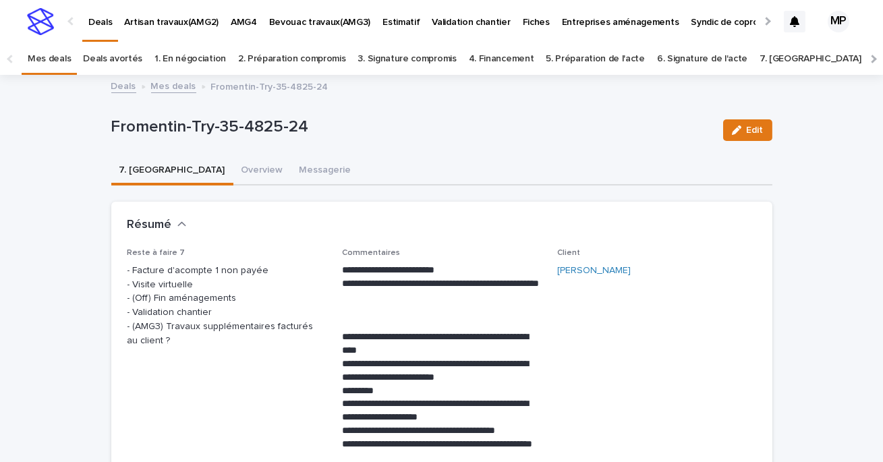
scroll to position [43, 0]
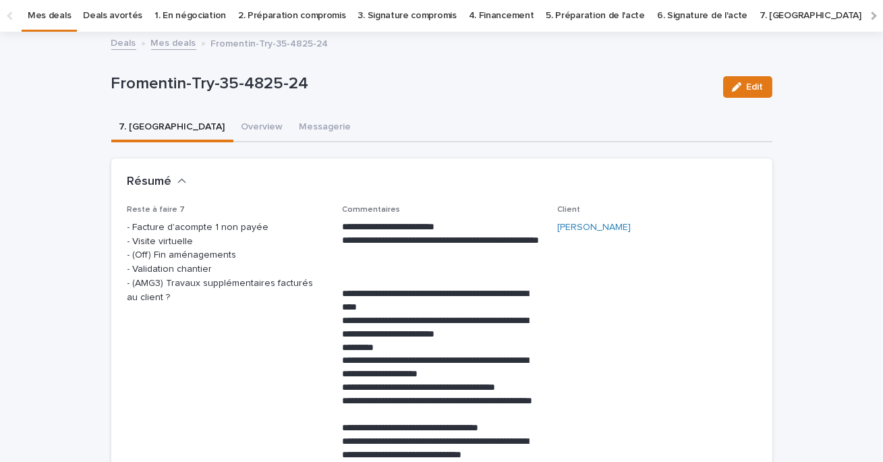
click at [173, 42] on link "Mes deals" at bounding box center [173, 42] width 45 height 16
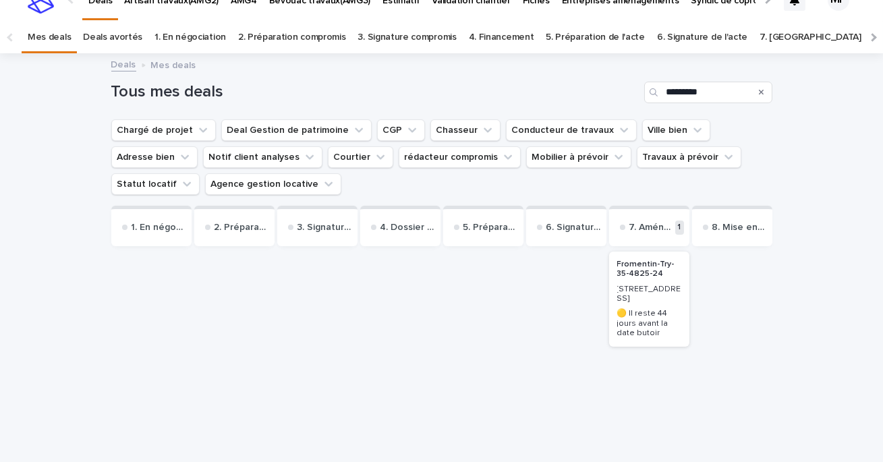
scroll to position [43, 0]
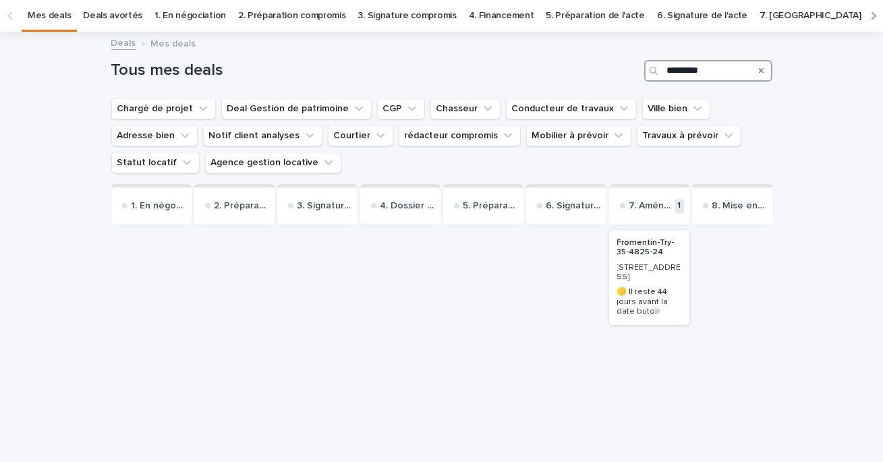
click at [720, 69] on input "*********" at bounding box center [708, 71] width 128 height 22
type input "*"
type input "*********"
click at [643, 243] on p "Fromentin-Try-35-4825-24" at bounding box center [649, 248] width 64 height 20
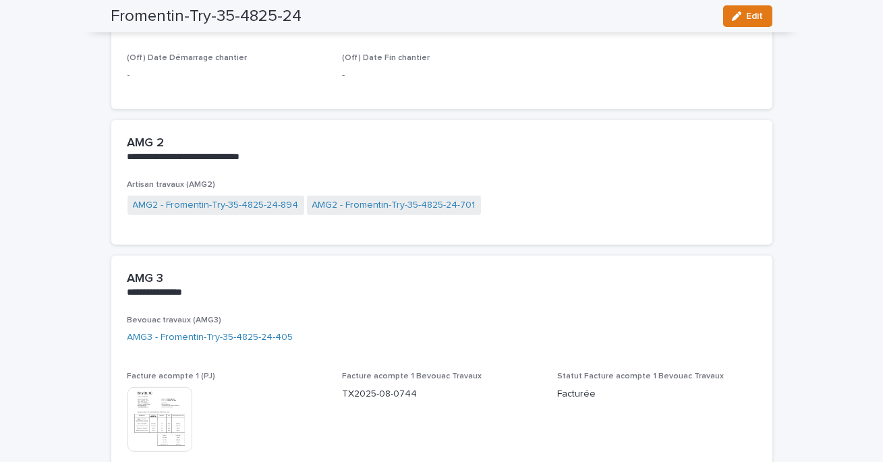
scroll to position [1738, 0]
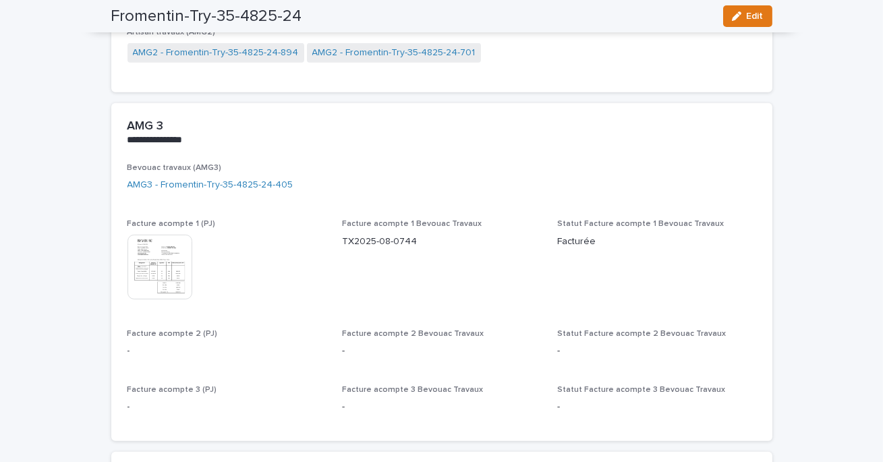
click at [173, 290] on img at bounding box center [160, 267] width 65 height 65
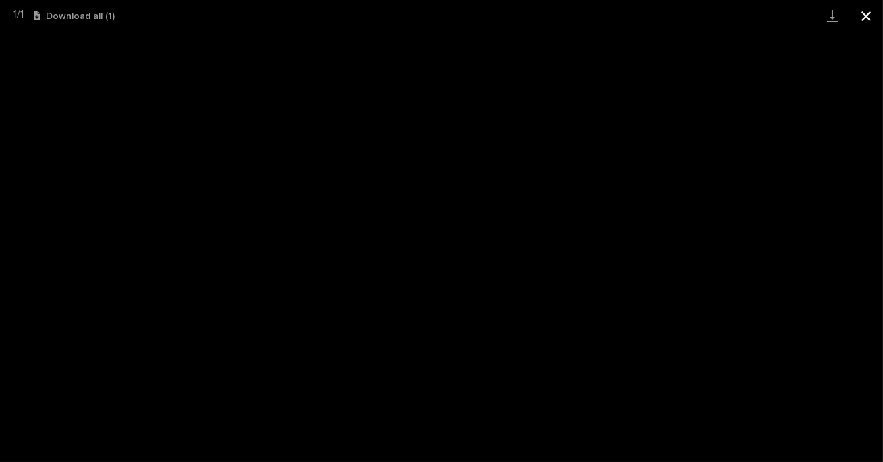
click at [866, 16] on button "Close gallery" at bounding box center [867, 16] width 34 height 32
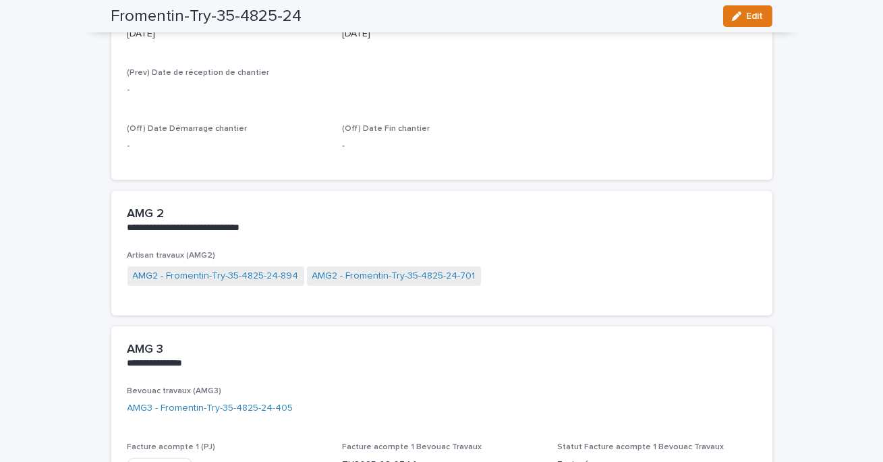
scroll to position [1540, 0]
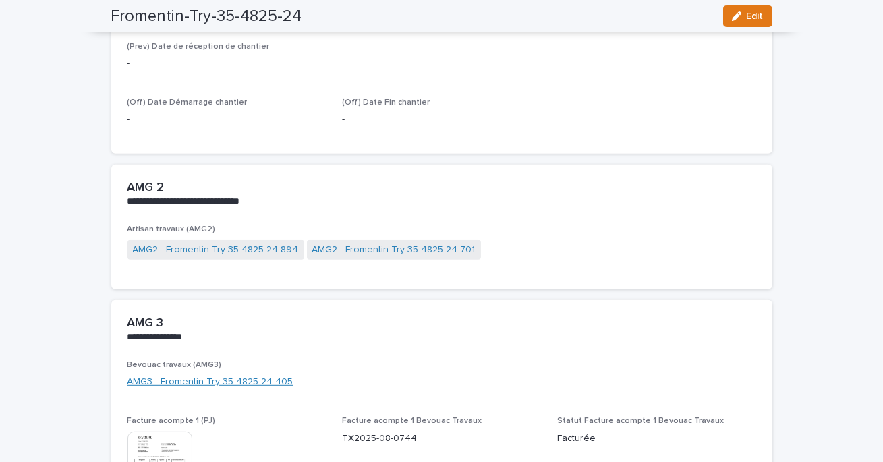
click at [167, 385] on link "AMG3 - Fromentin-Try-35-4825-24-405" at bounding box center [211, 382] width 166 height 14
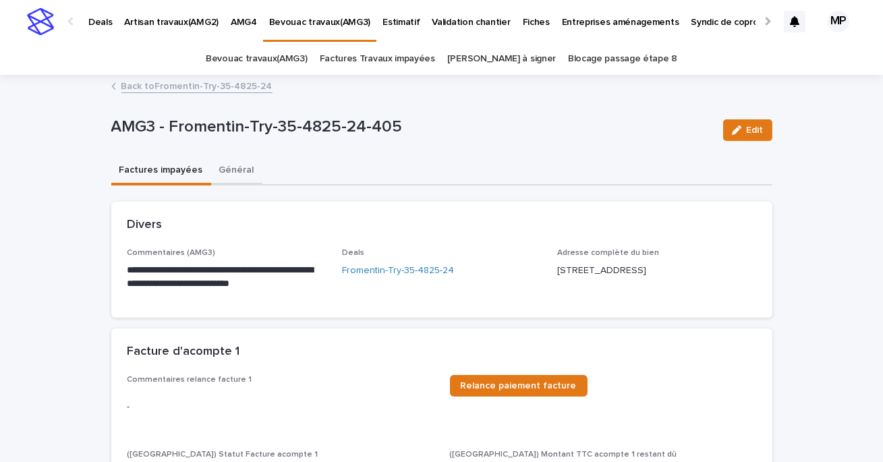
click at [226, 173] on button "Général" at bounding box center [236, 171] width 51 height 28
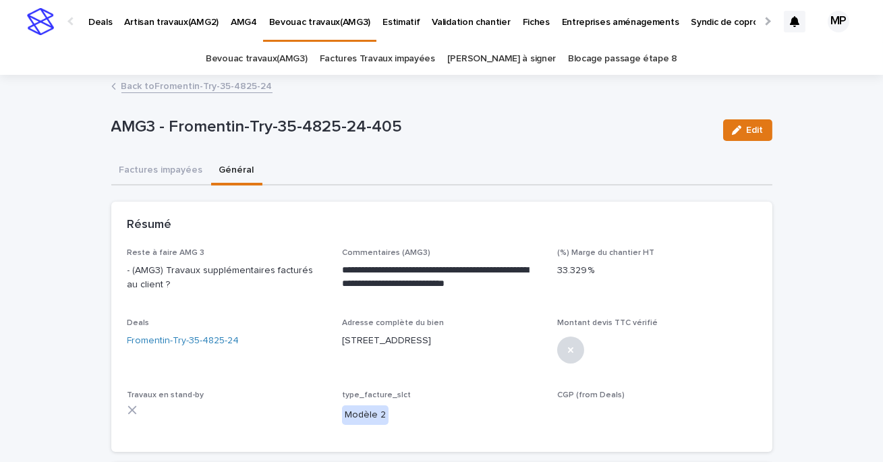
click at [176, 86] on link "Back to Fromentin-Try-35-4825-24" at bounding box center [196, 86] width 151 height 16
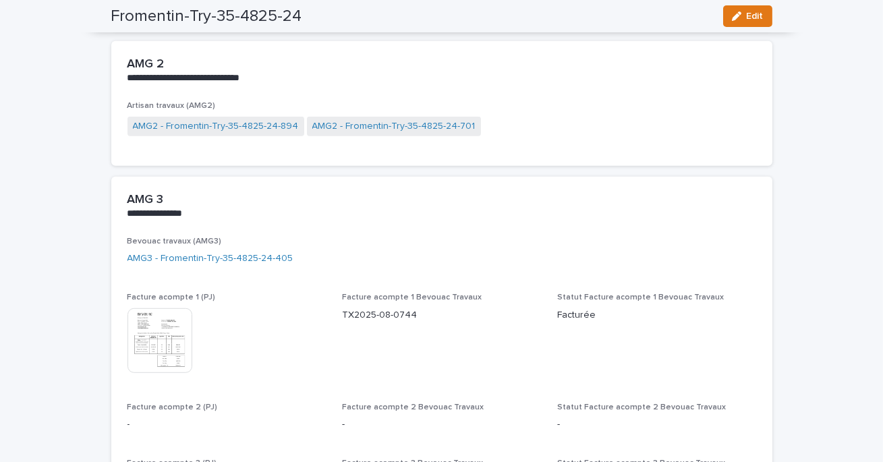
scroll to position [1671, 0]
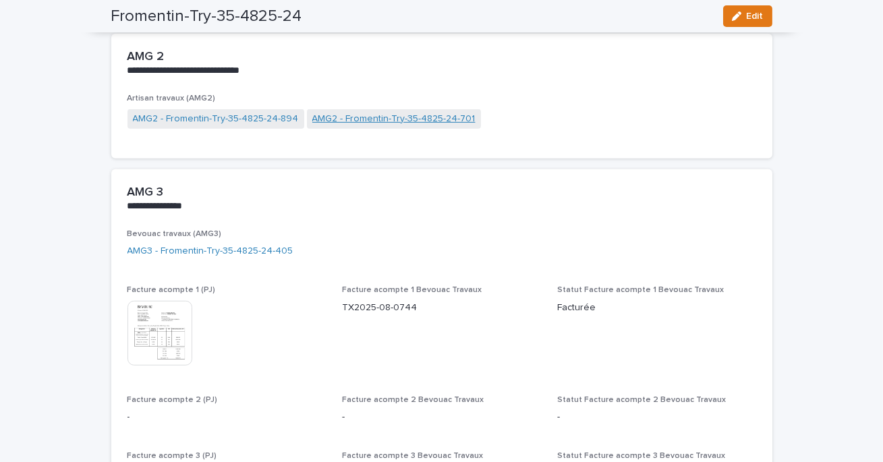
click at [338, 117] on link "AMG2 - Fromentin-Try-35-4825-24-701" at bounding box center [393, 119] width 163 height 14
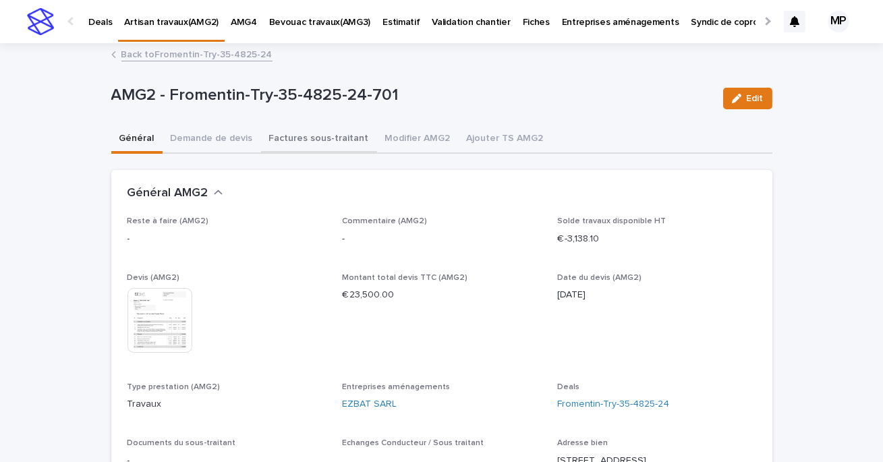
click at [311, 148] on button "Factures sous-traitant" at bounding box center [319, 140] width 116 height 28
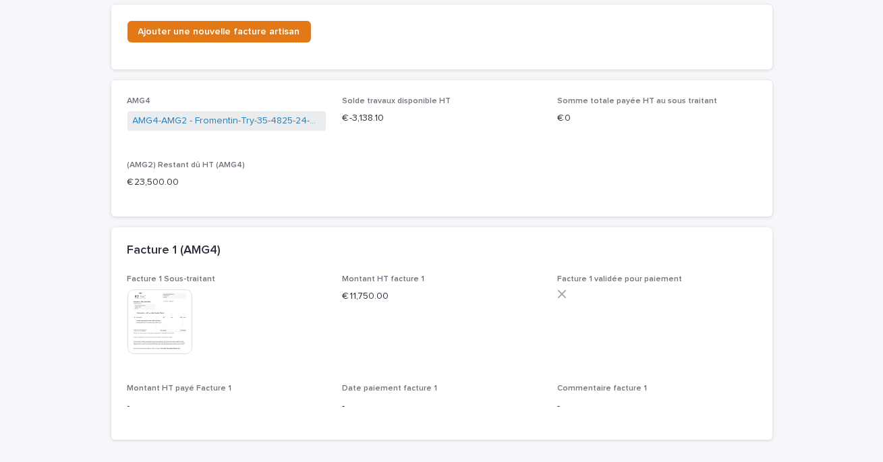
scroll to position [229, 0]
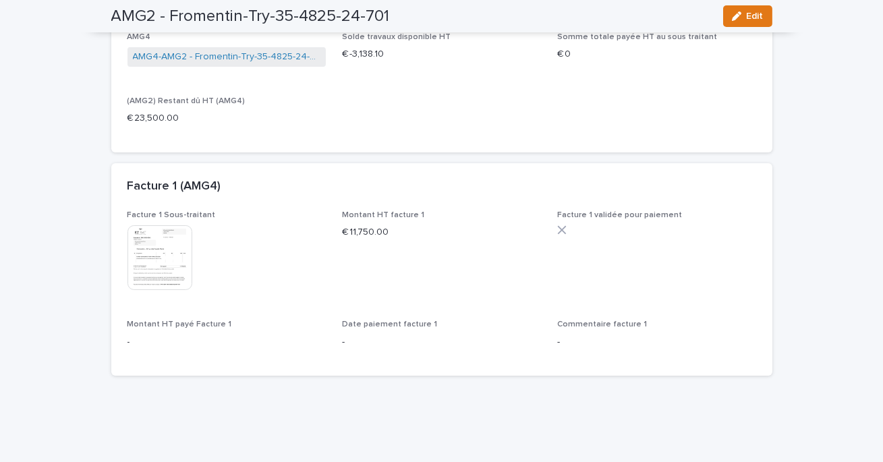
click at [163, 279] on img at bounding box center [160, 257] width 65 height 65
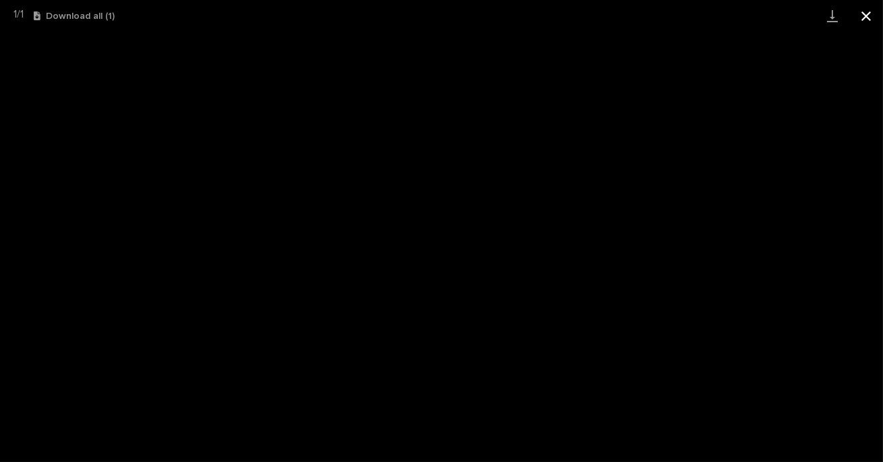
click at [866, 18] on button "Close gallery" at bounding box center [867, 16] width 34 height 32
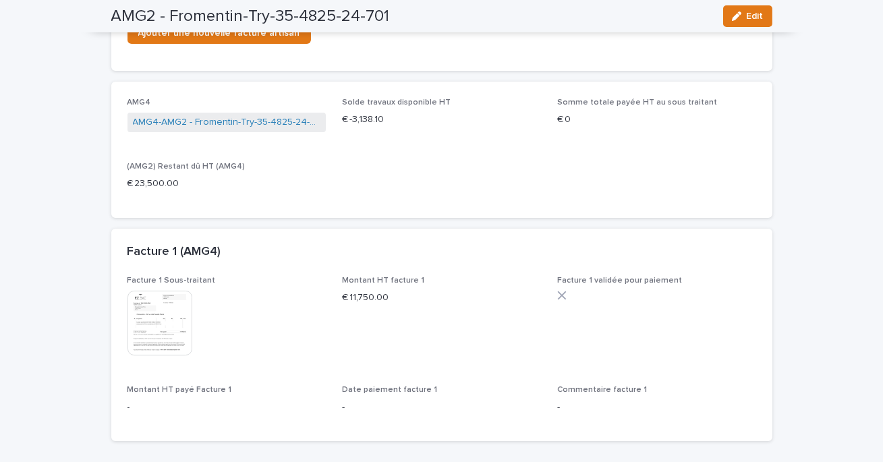
scroll to position [146, 0]
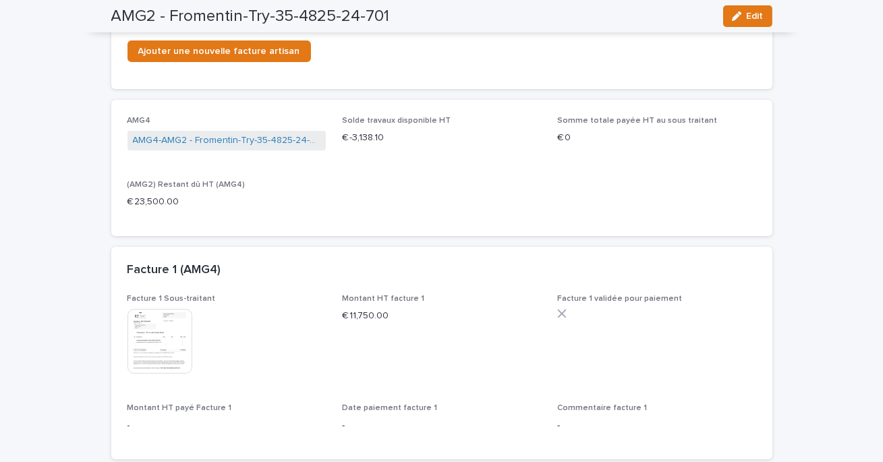
click at [171, 340] on img at bounding box center [160, 341] width 65 height 65
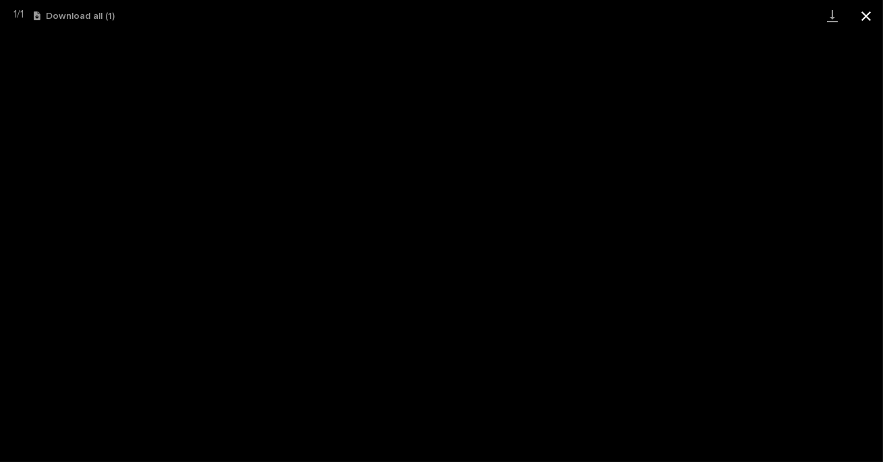
click at [873, 13] on button "Close gallery" at bounding box center [867, 16] width 34 height 32
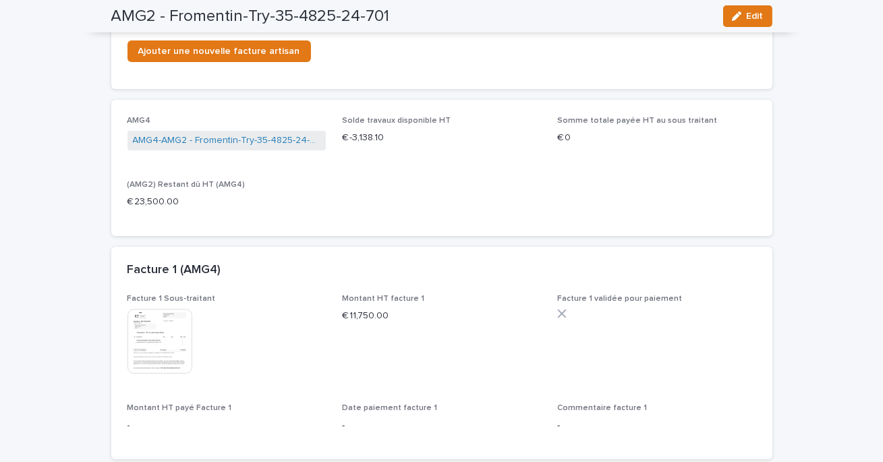
scroll to position [0, 0]
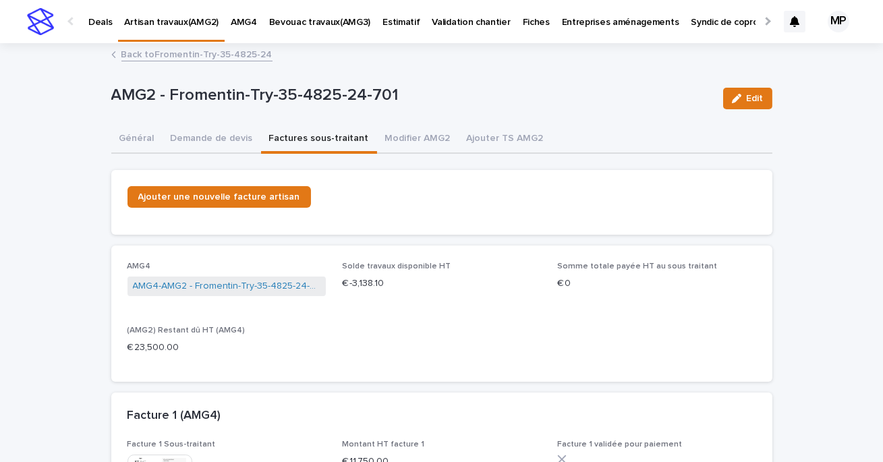
click at [148, 61] on link "Back to Fromentin-Try-35-4825-24" at bounding box center [196, 54] width 151 height 16
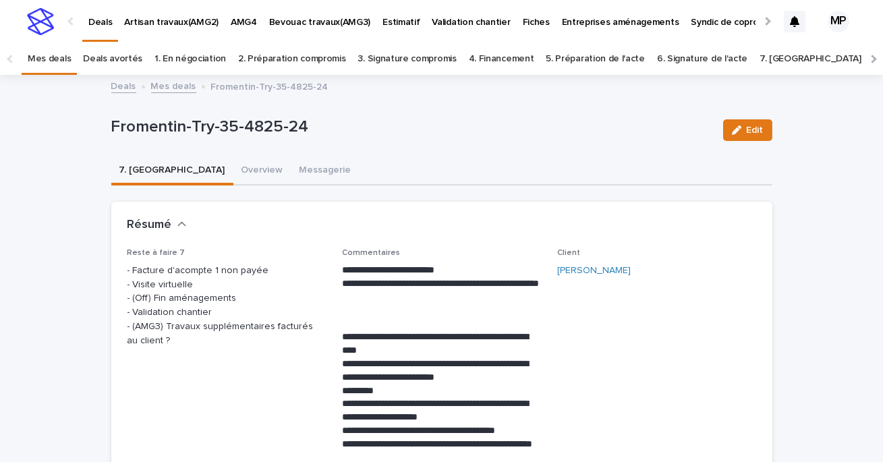
scroll to position [43, 0]
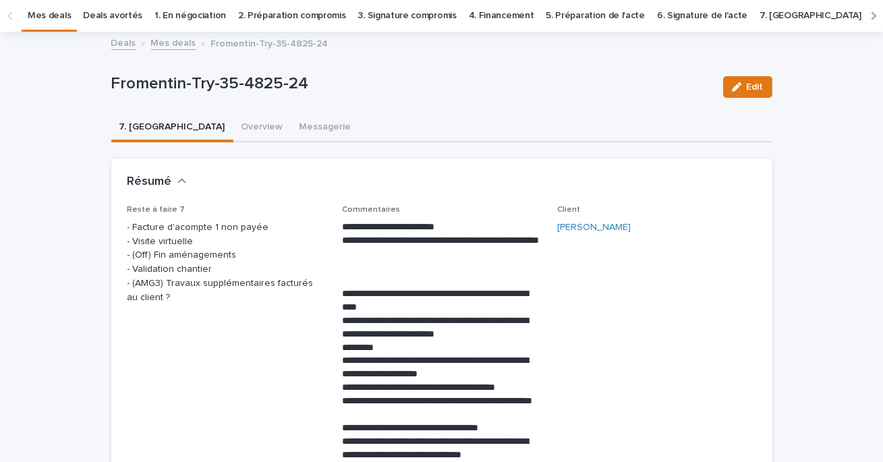
click at [120, 43] on link "Deals" at bounding box center [123, 42] width 25 height 16
